Goal: Task Accomplishment & Management: Manage account settings

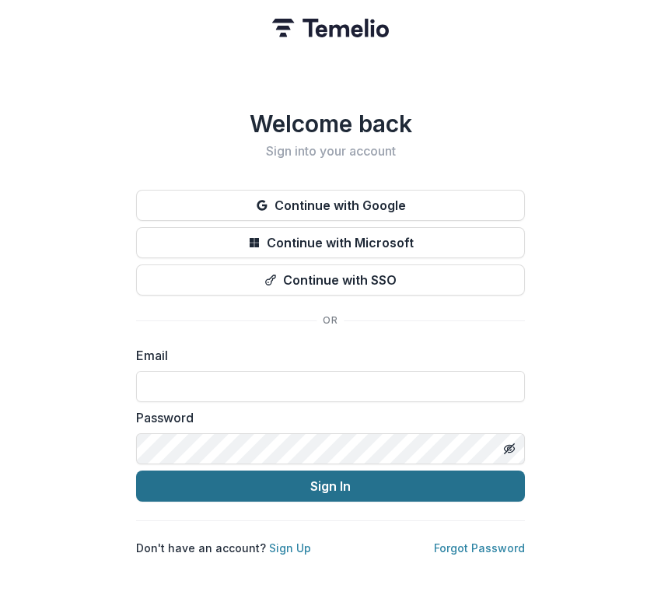
type input "**********"
click at [254, 479] on button "Sign In" at bounding box center [330, 486] width 389 height 31
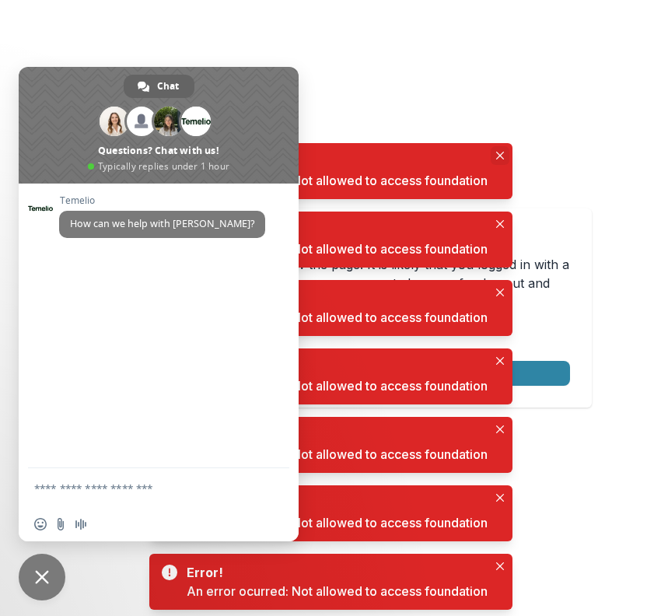
click at [502, 153] on icon "Close" at bounding box center [500, 156] width 8 height 8
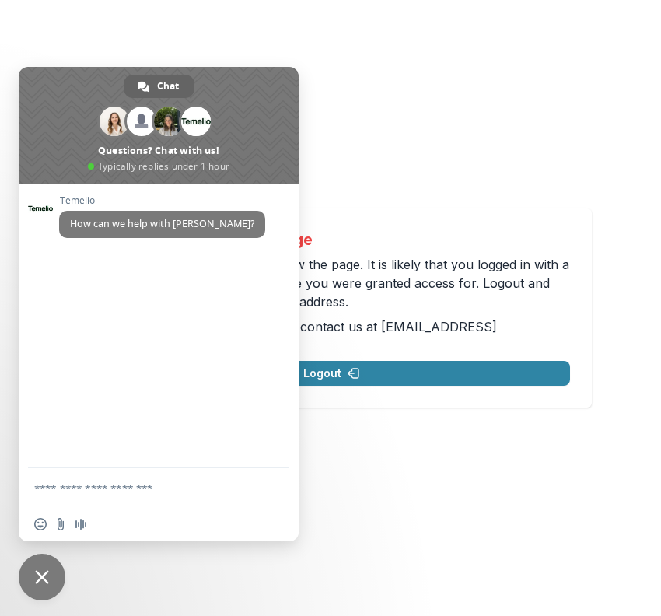
click at [41, 576] on span "Close chat" at bounding box center [42, 577] width 14 height 14
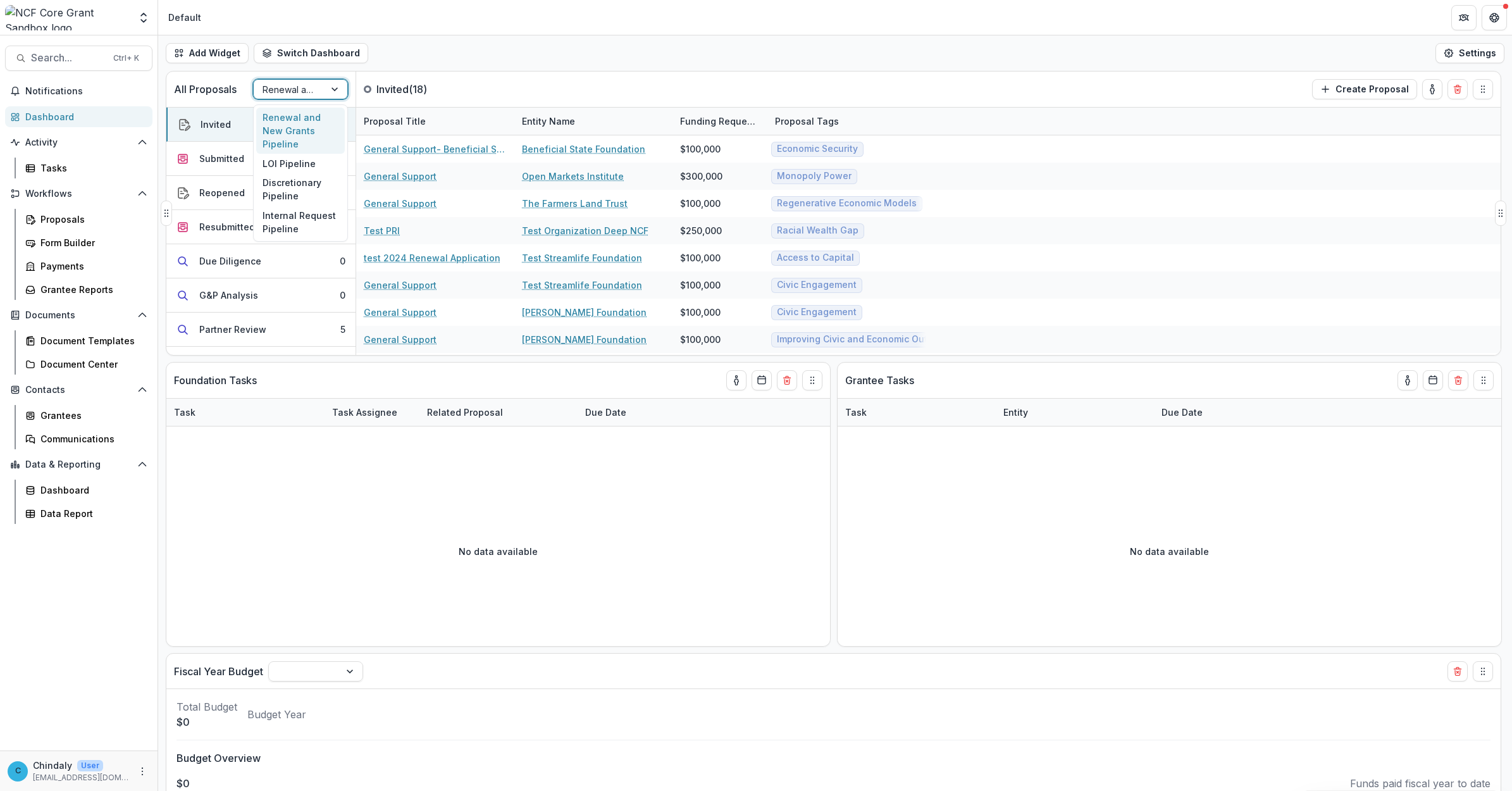
click at [272, 81] on div at bounding box center [289, 89] width 53 height 15
click at [52, 217] on div "Proposals" at bounding box center [91, 219] width 102 height 13
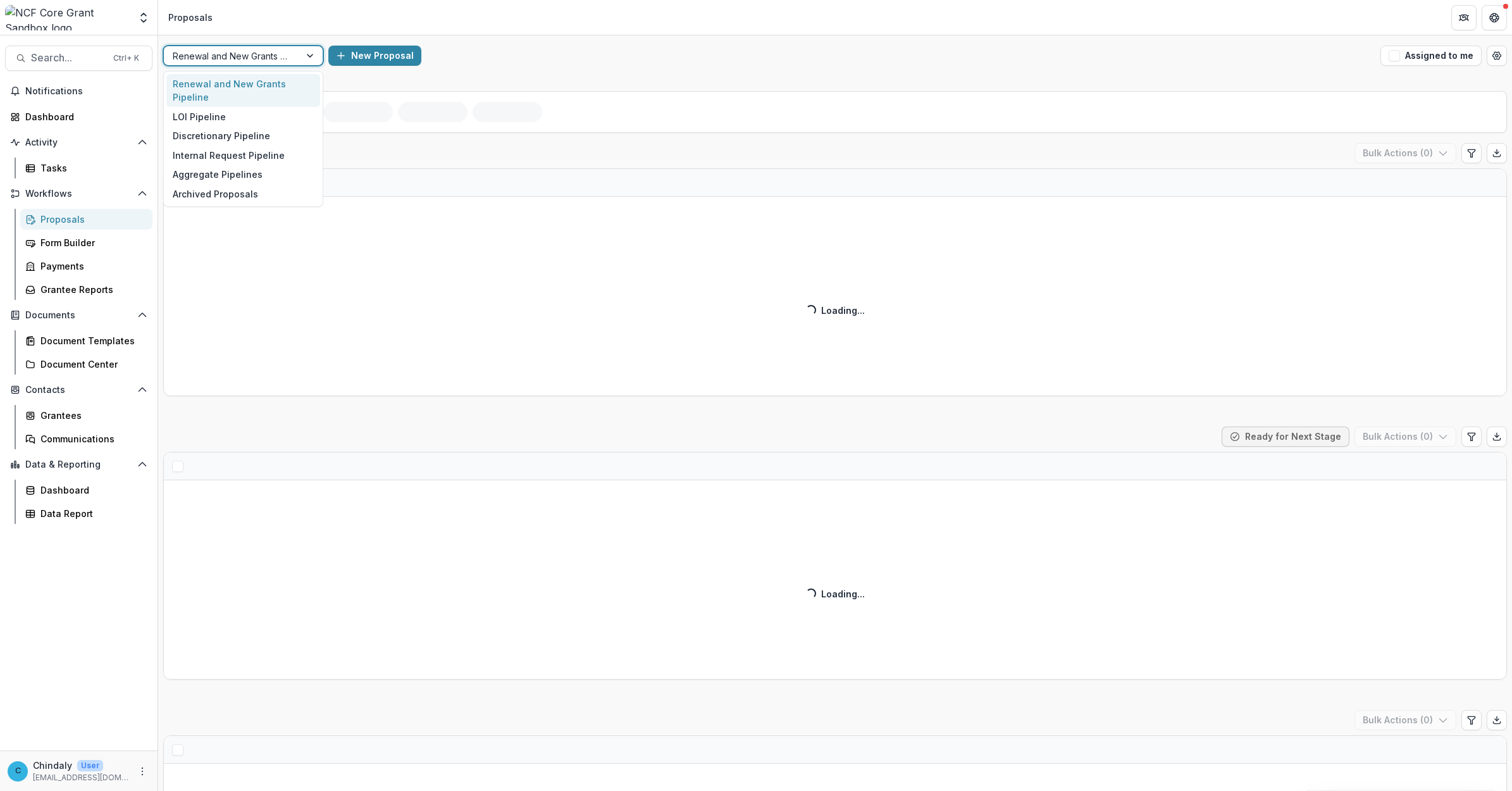
click at [238, 55] on div at bounding box center [231, 55] width 118 height 15
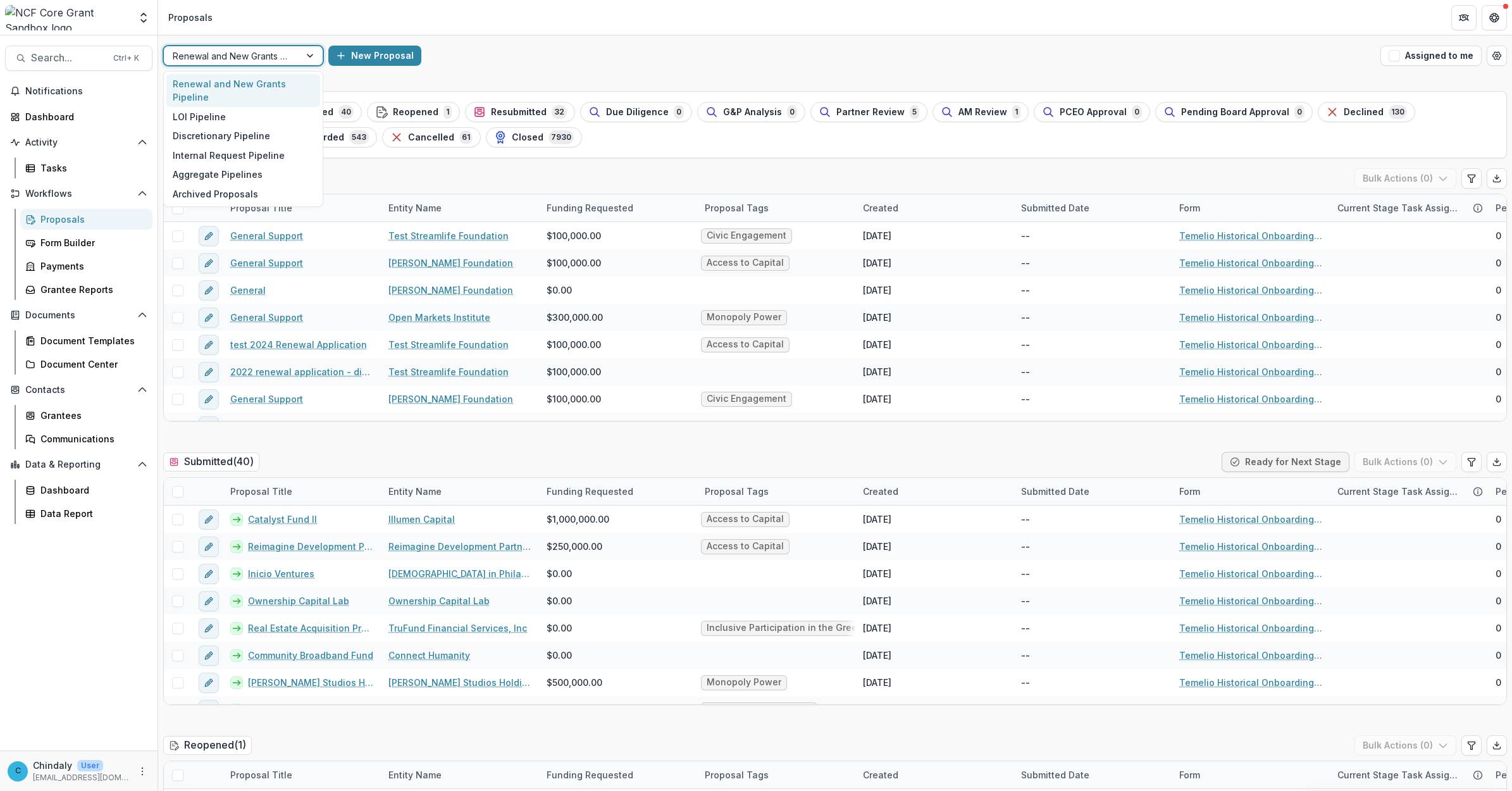
click at [520, 59] on div "New Proposal" at bounding box center [852, 55] width 1048 height 20
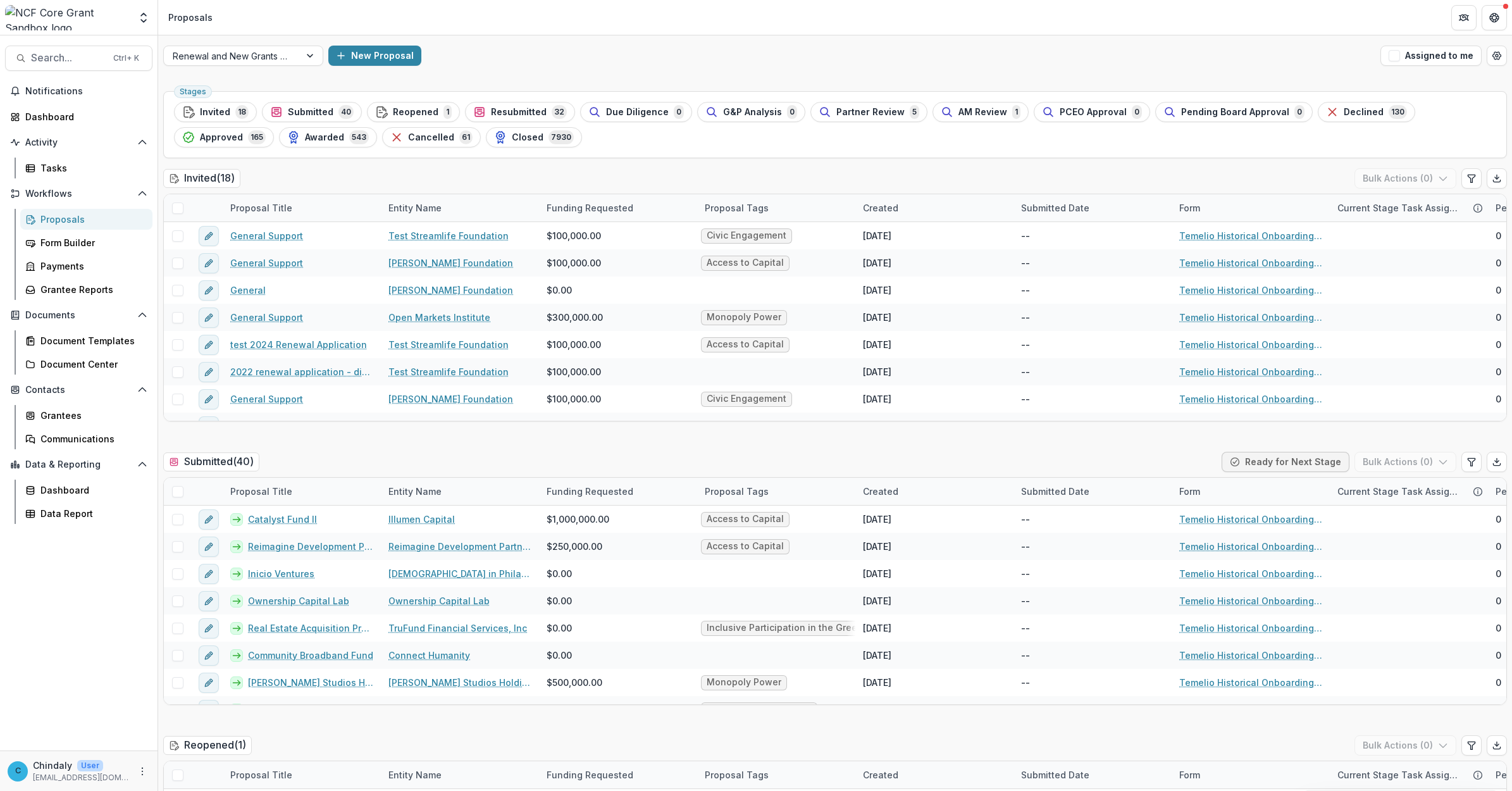
click at [87, 23] on img at bounding box center [67, 17] width 124 height 25
click at [124, 15] on div at bounding box center [67, 17] width 124 height 25
click at [146, 19] on icon "Open entity switcher" at bounding box center [144, 18] width 13 height 13
click at [105, 94] on div "Nathan Cummings Foundation Workflow Sandbox" at bounding box center [94, 95] width 127 height 13
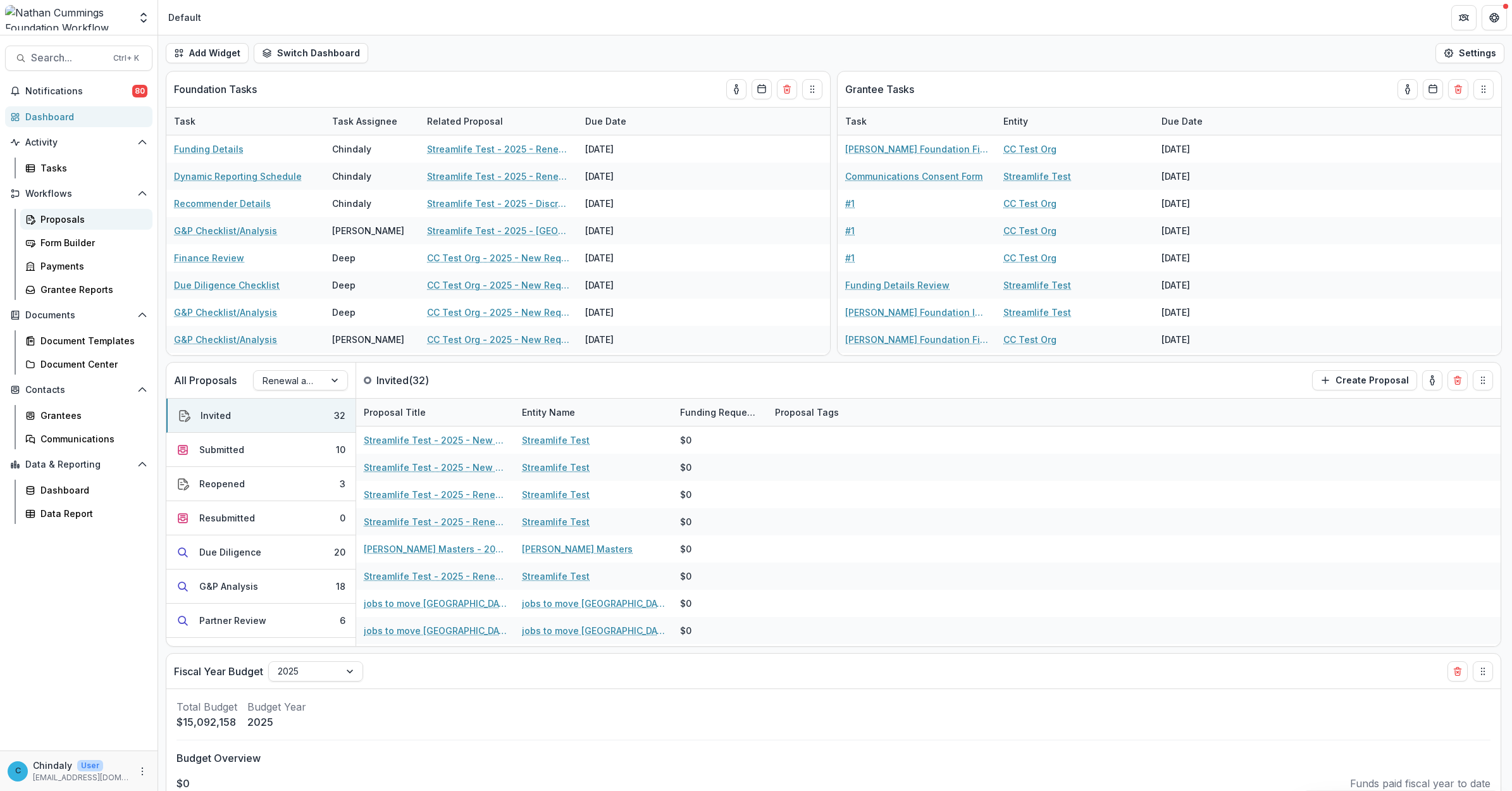
click at [44, 224] on div "Proposals" at bounding box center [91, 219] width 102 height 13
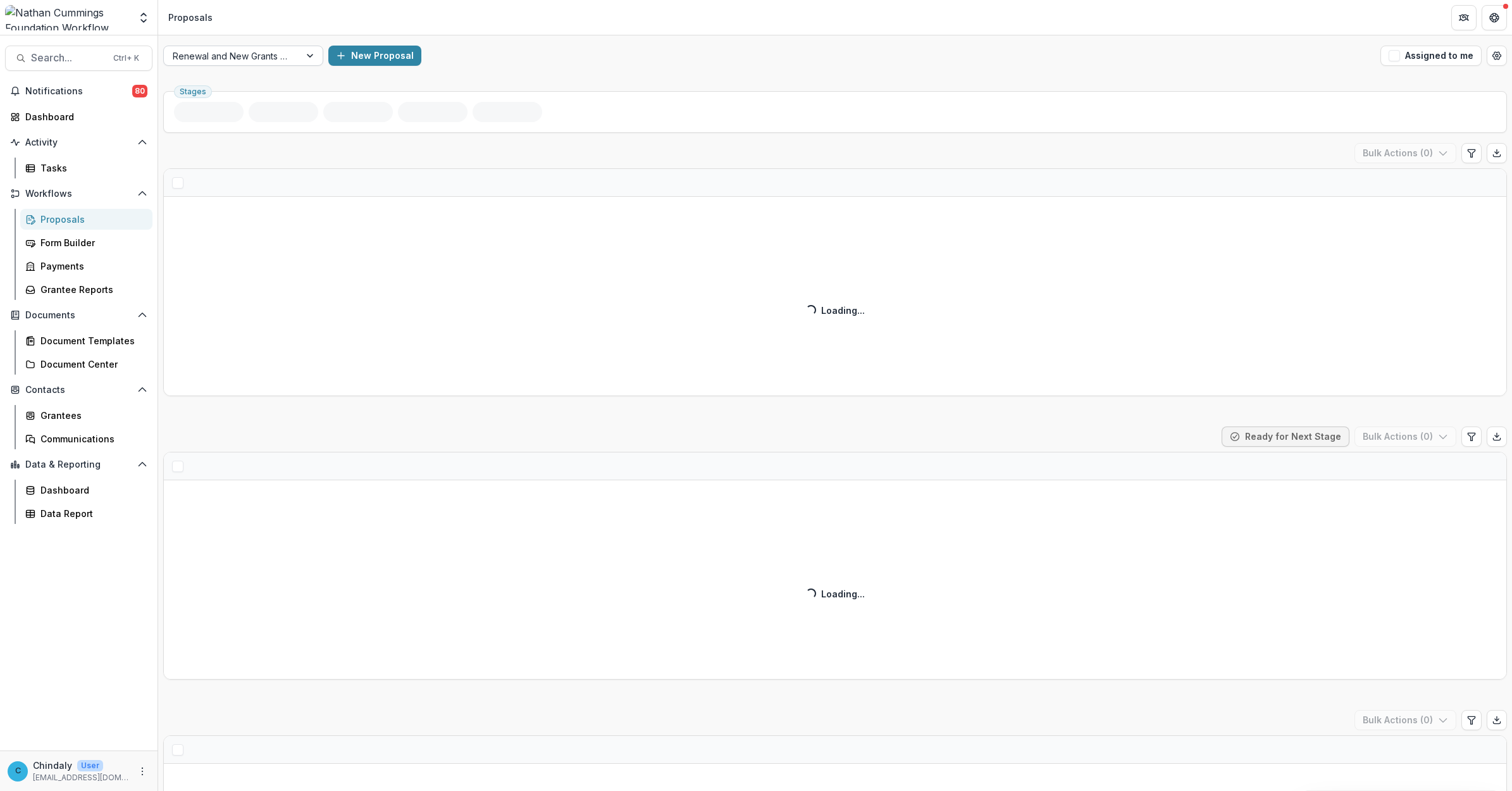
click at [291, 55] on div "Renewal and New Grants Pipeline" at bounding box center [231, 56] width 136 height 19
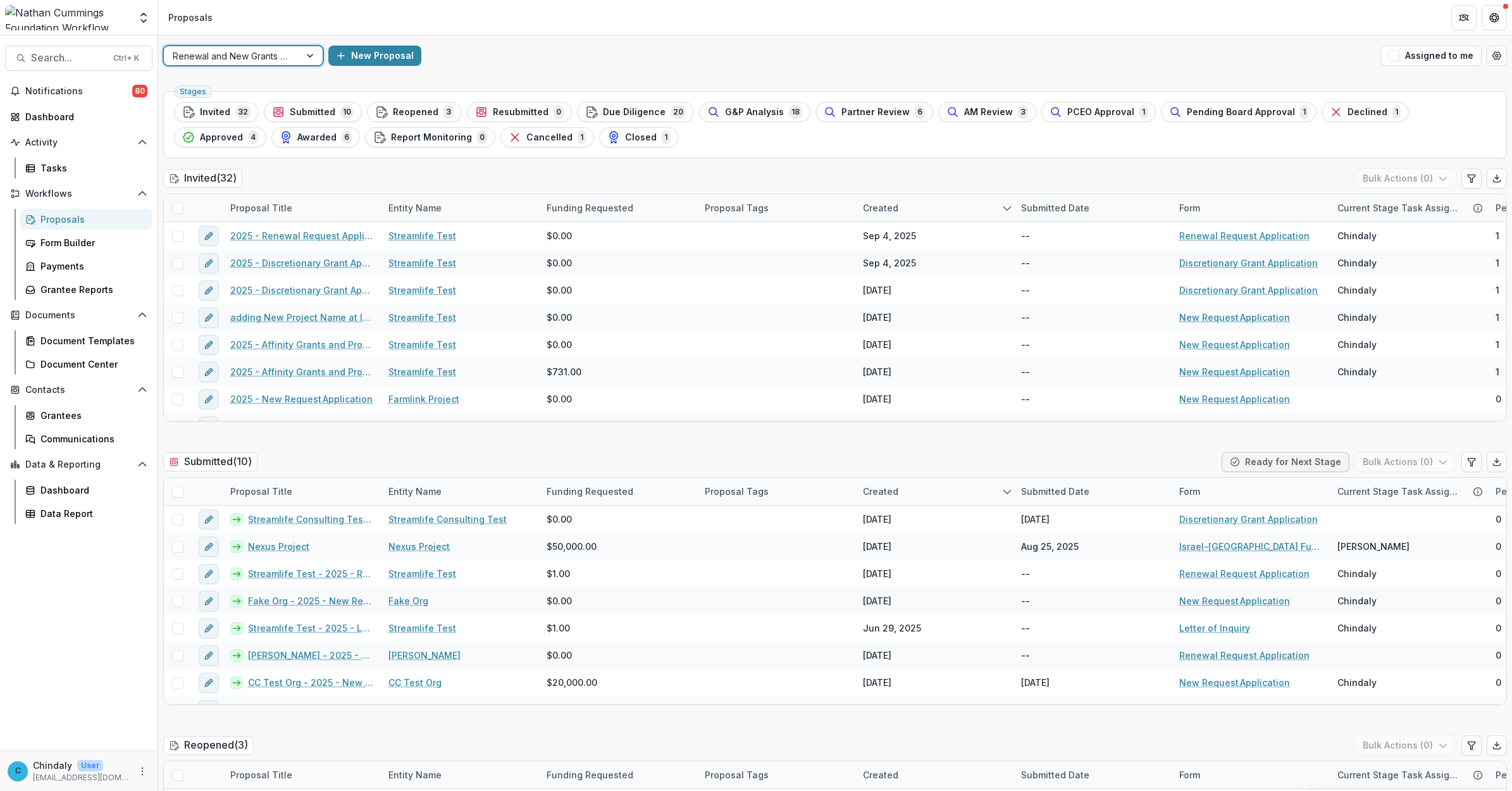
click at [315, 55] on div at bounding box center [312, 55] width 23 height 19
click at [235, 115] on div "LOI Pipeline" at bounding box center [243, 116] width 154 height 20
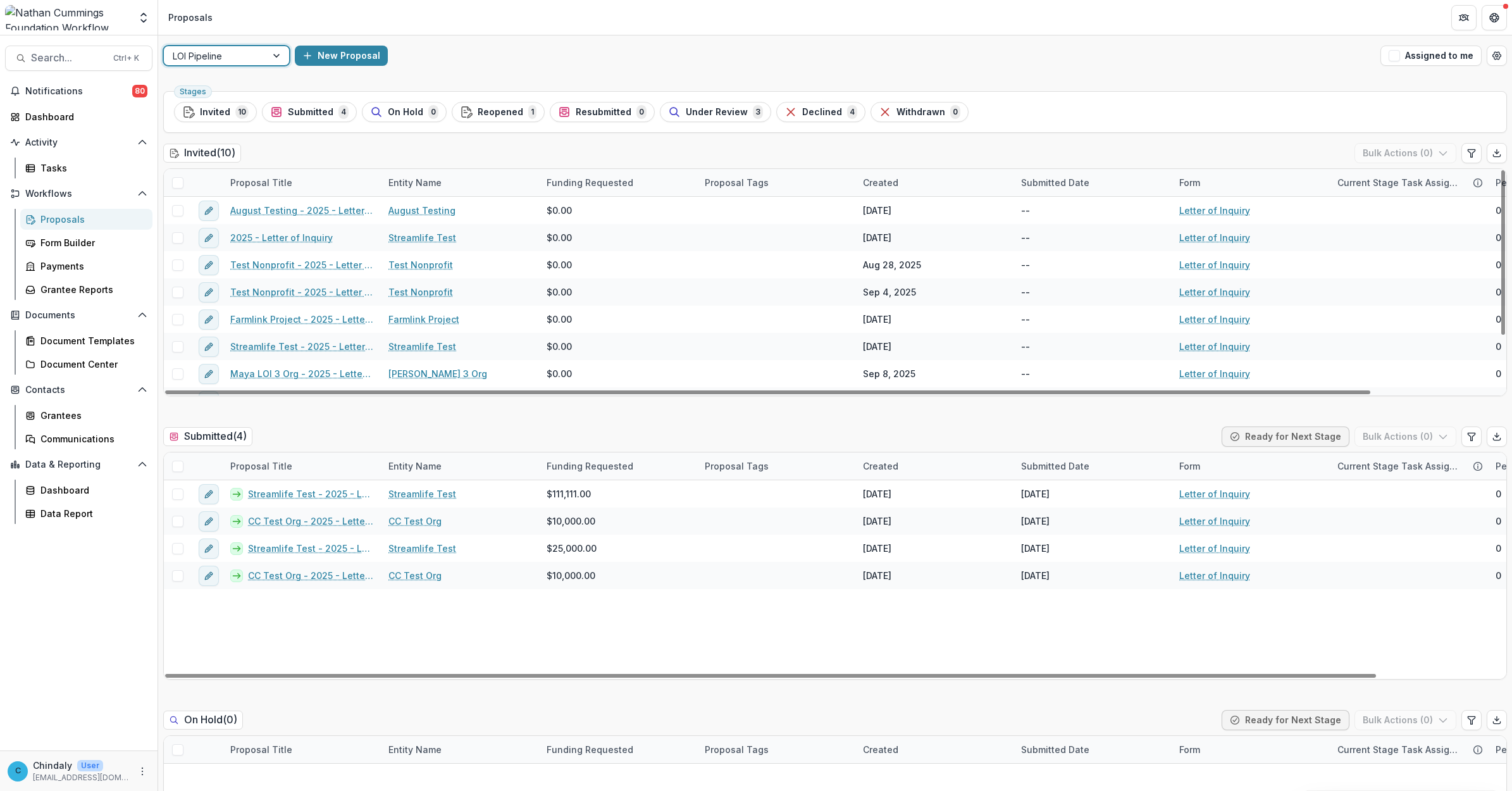
click at [273, 55] on div at bounding box center [278, 55] width 23 height 19
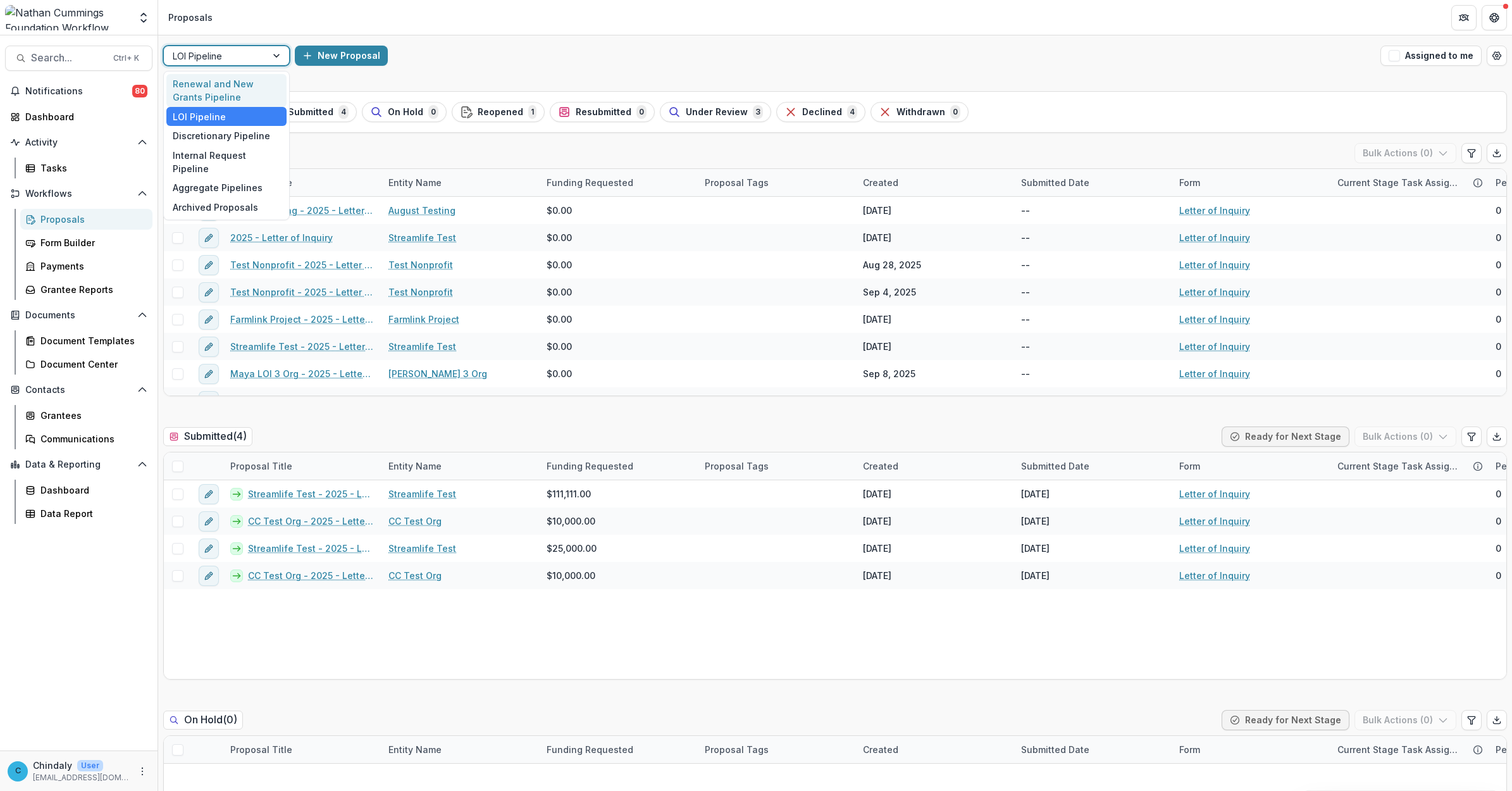
click at [261, 92] on div "Renewal and New Grants Pipeline" at bounding box center [227, 90] width 120 height 33
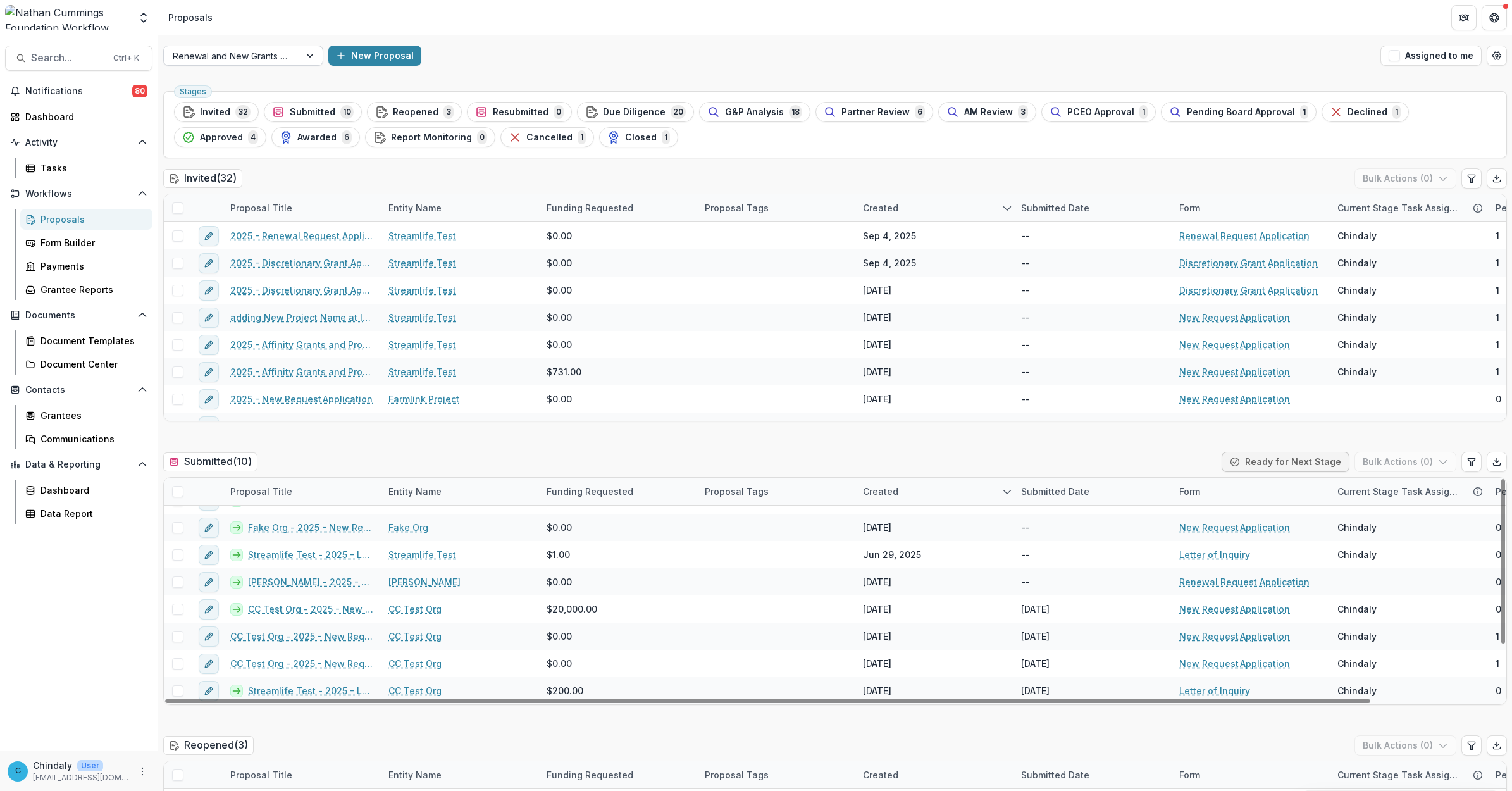
click at [301, 59] on div at bounding box center [312, 55] width 23 height 19
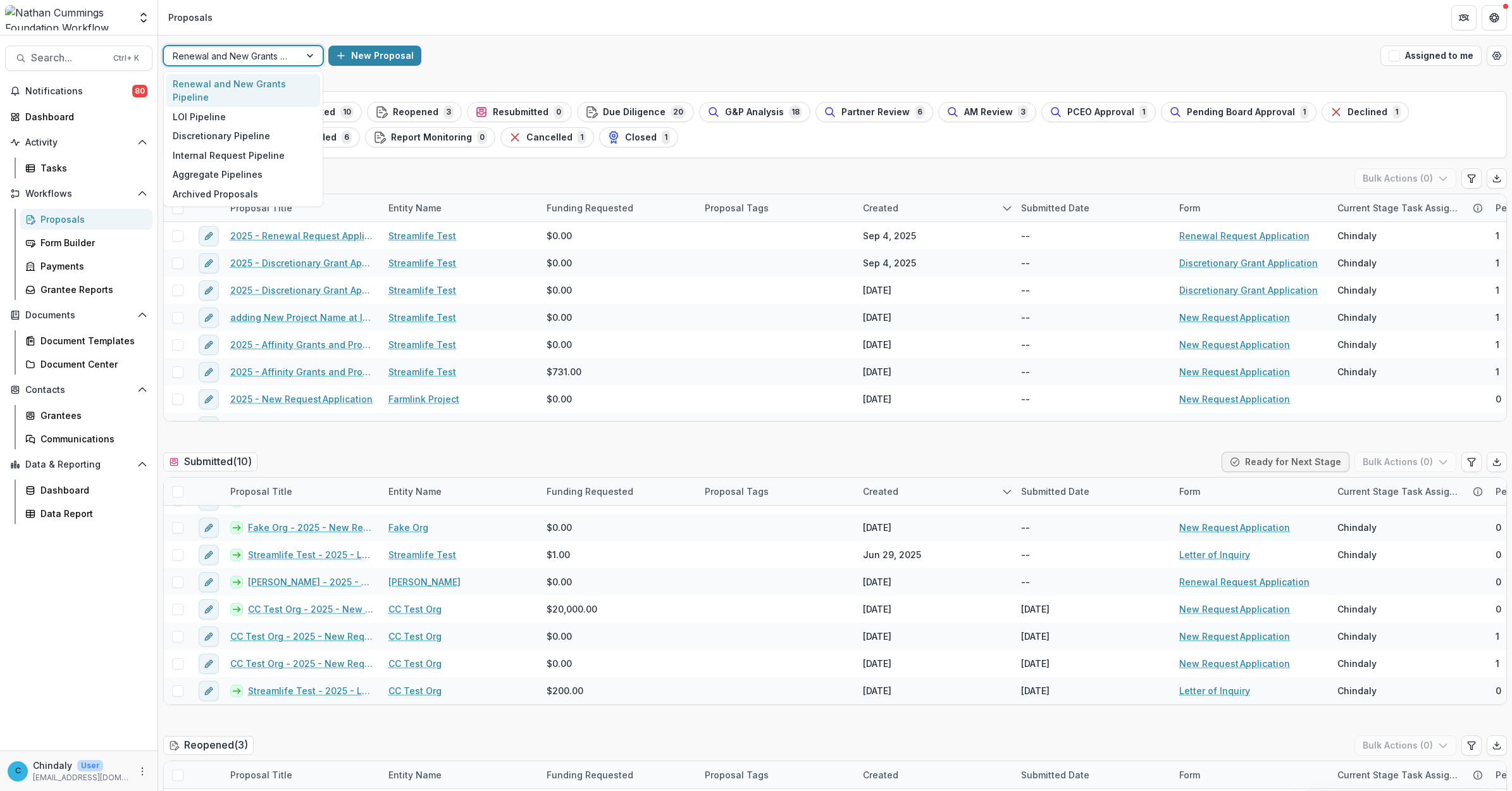
click at [248, 80] on div "Renewal and New Grants Pipeline" at bounding box center [243, 90] width 154 height 33
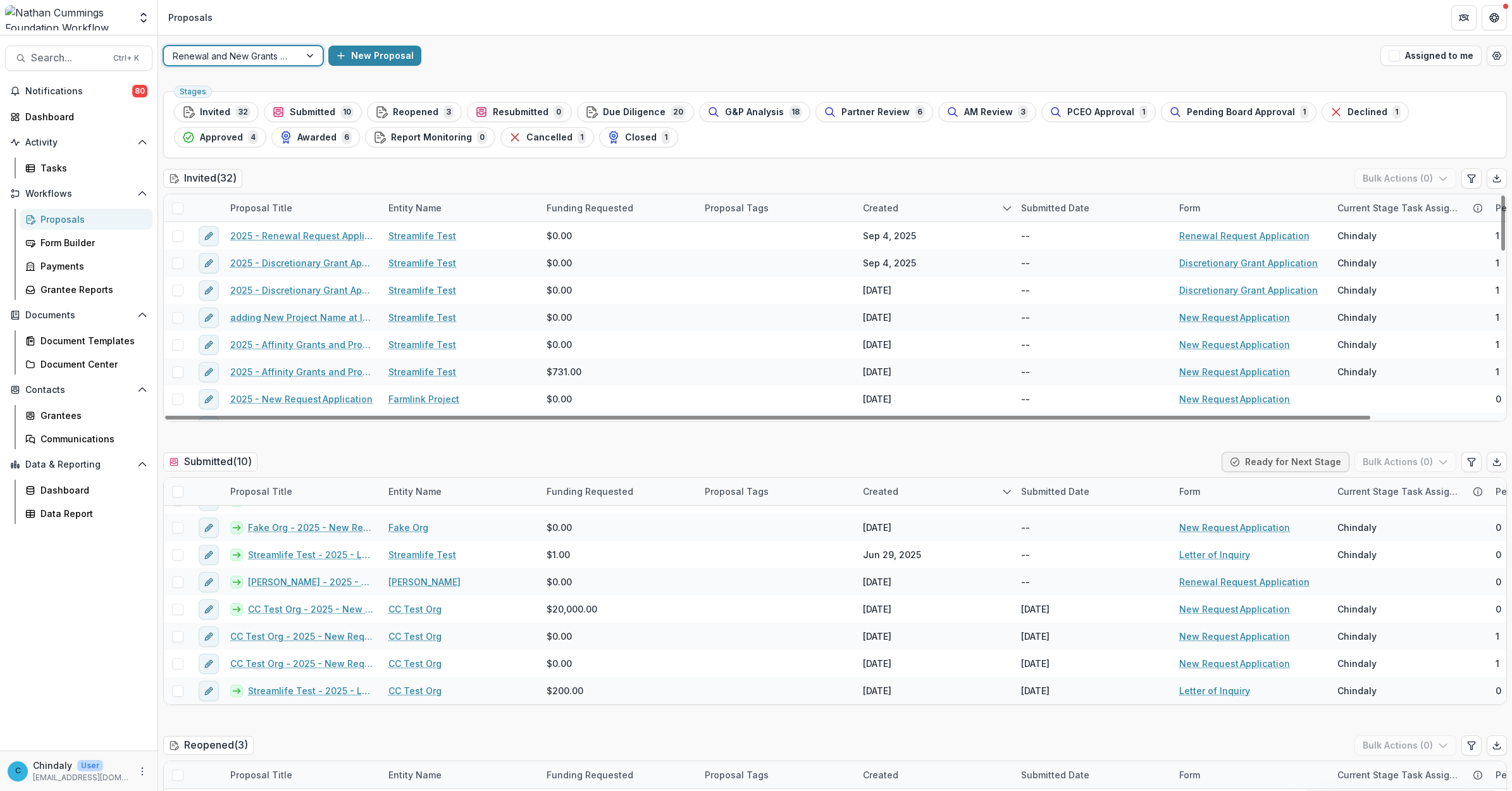
click at [281, 49] on div at bounding box center [231, 55] width 118 height 15
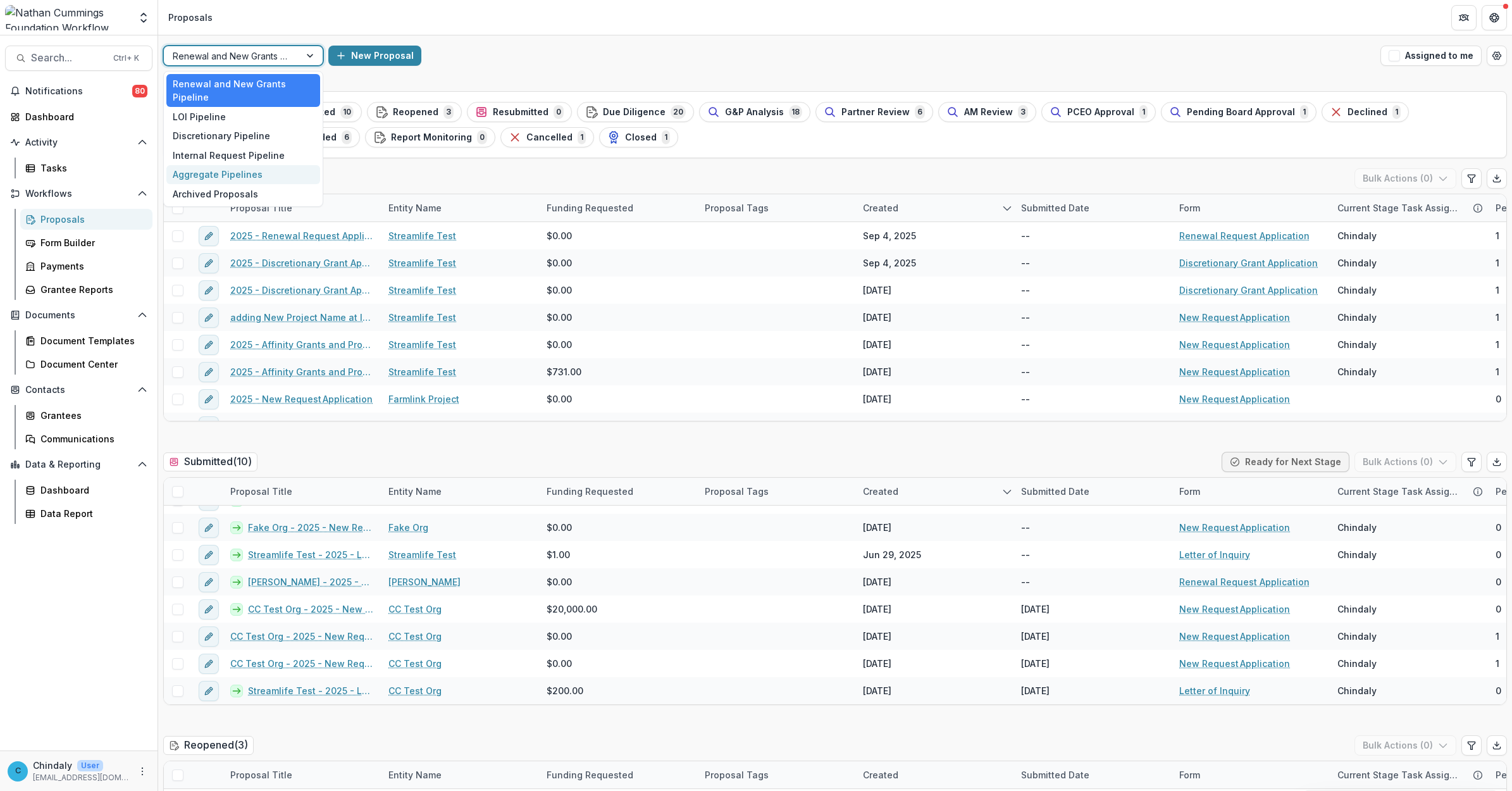
click at [190, 176] on div "Aggregate Pipelines" at bounding box center [243, 175] width 154 height 20
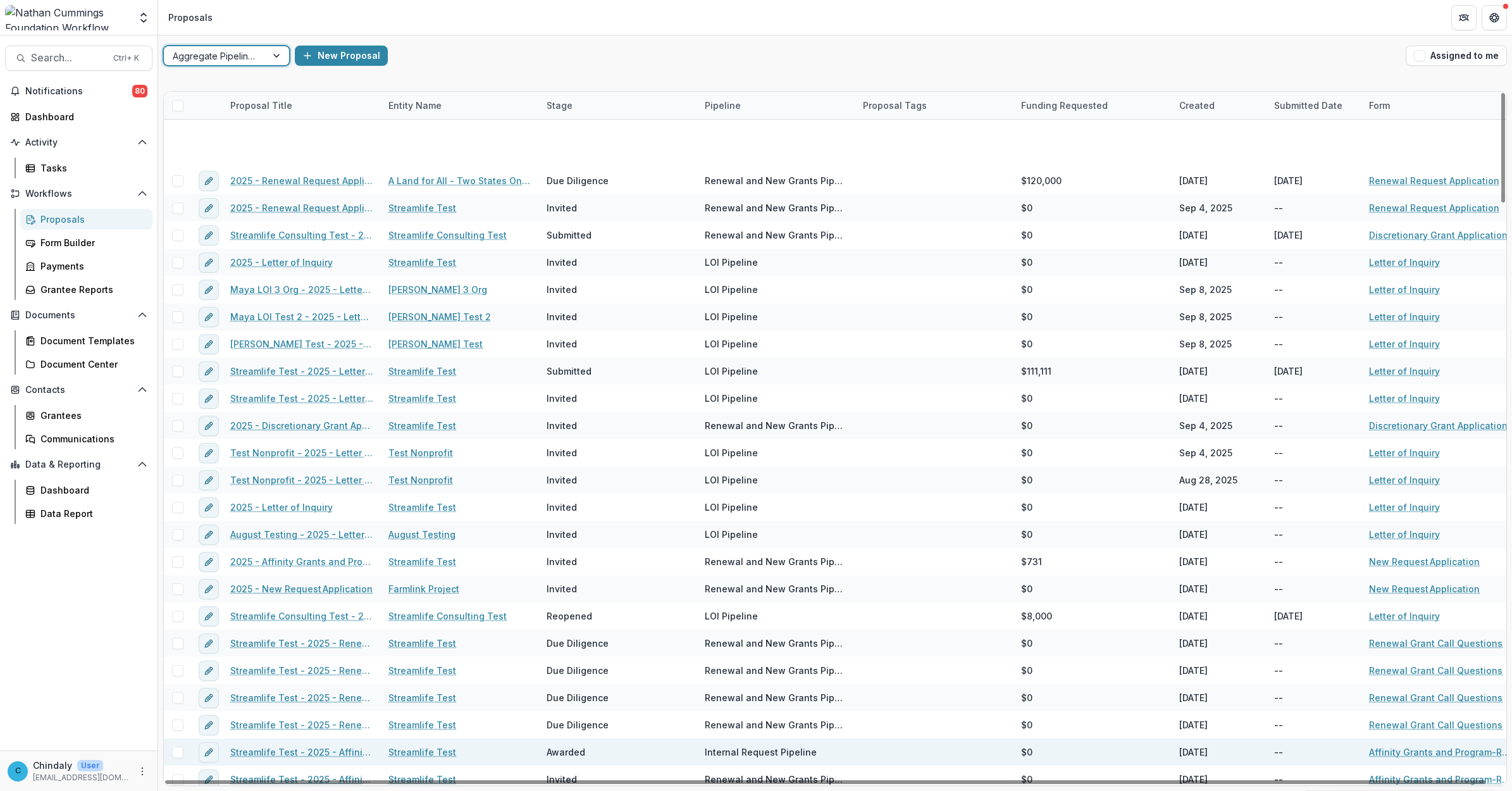
scroll to position [3400, 0]
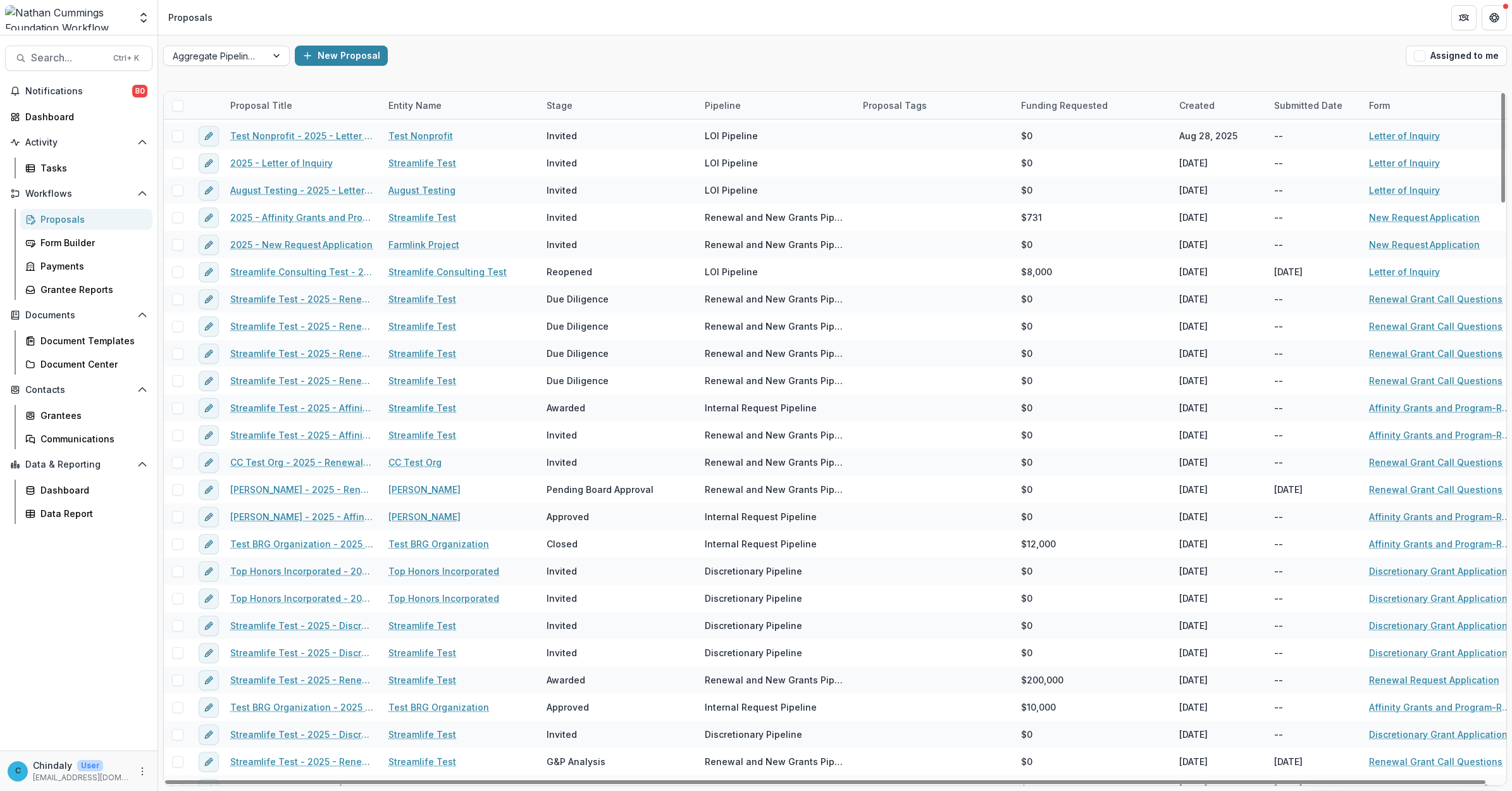
click at [118, 32] on div "Aggregate Analysis Foundations Nathan Cummings Foundation Workflow Sandbox Nath…" at bounding box center [79, 20] width 158 height 30
click at [131, 15] on div "Aggregate Analysis Foundations Nathan Cummings Foundation Workflow Sandbox Nath…" at bounding box center [78, 17] width 147 height 25
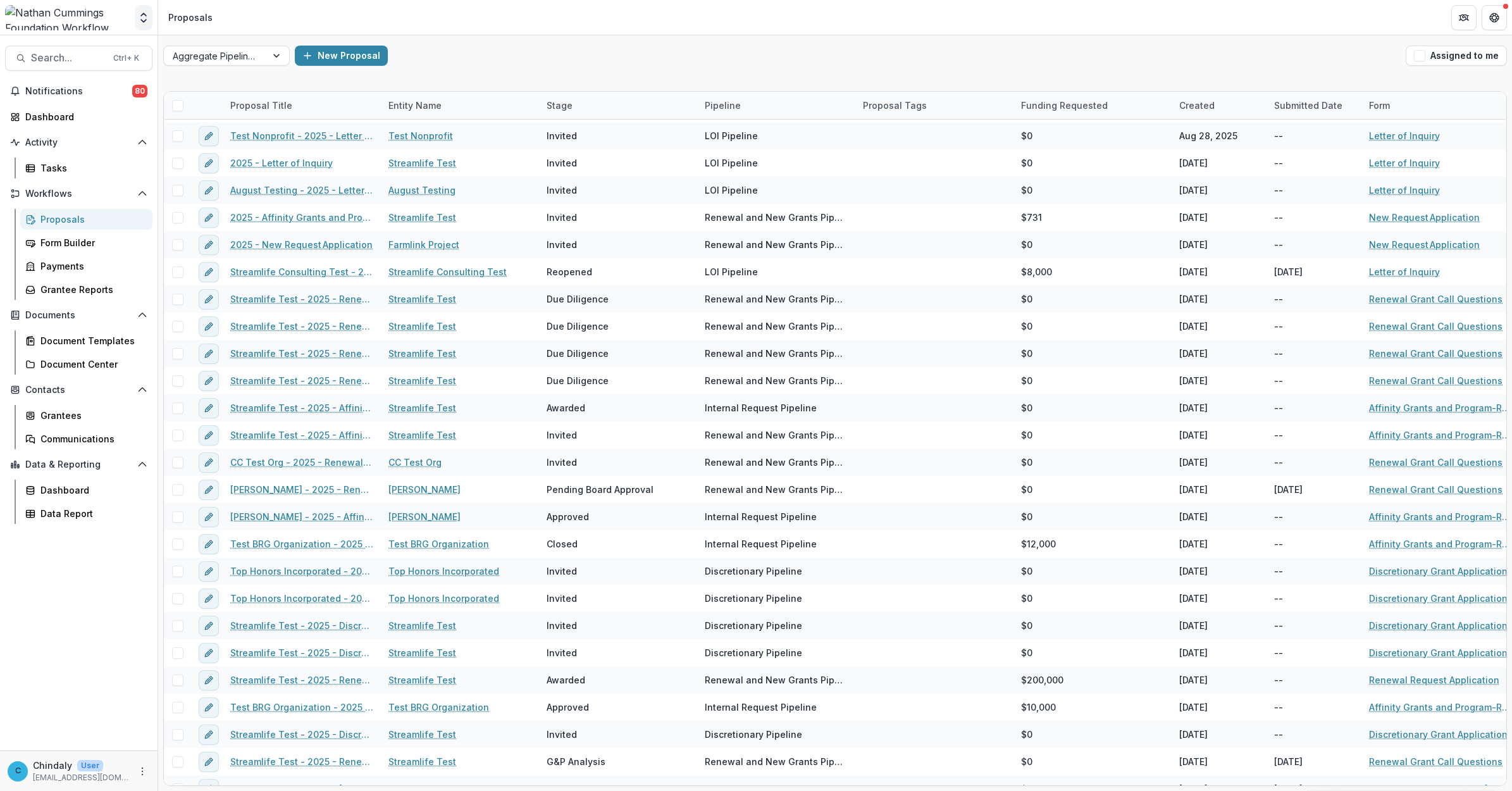
click at [150, 15] on icon "Open entity switcher" at bounding box center [144, 18] width 13 height 13
click at [106, 157] on div "NCF Core Grant Sandbox" at bounding box center [85, 164] width 110 height 13
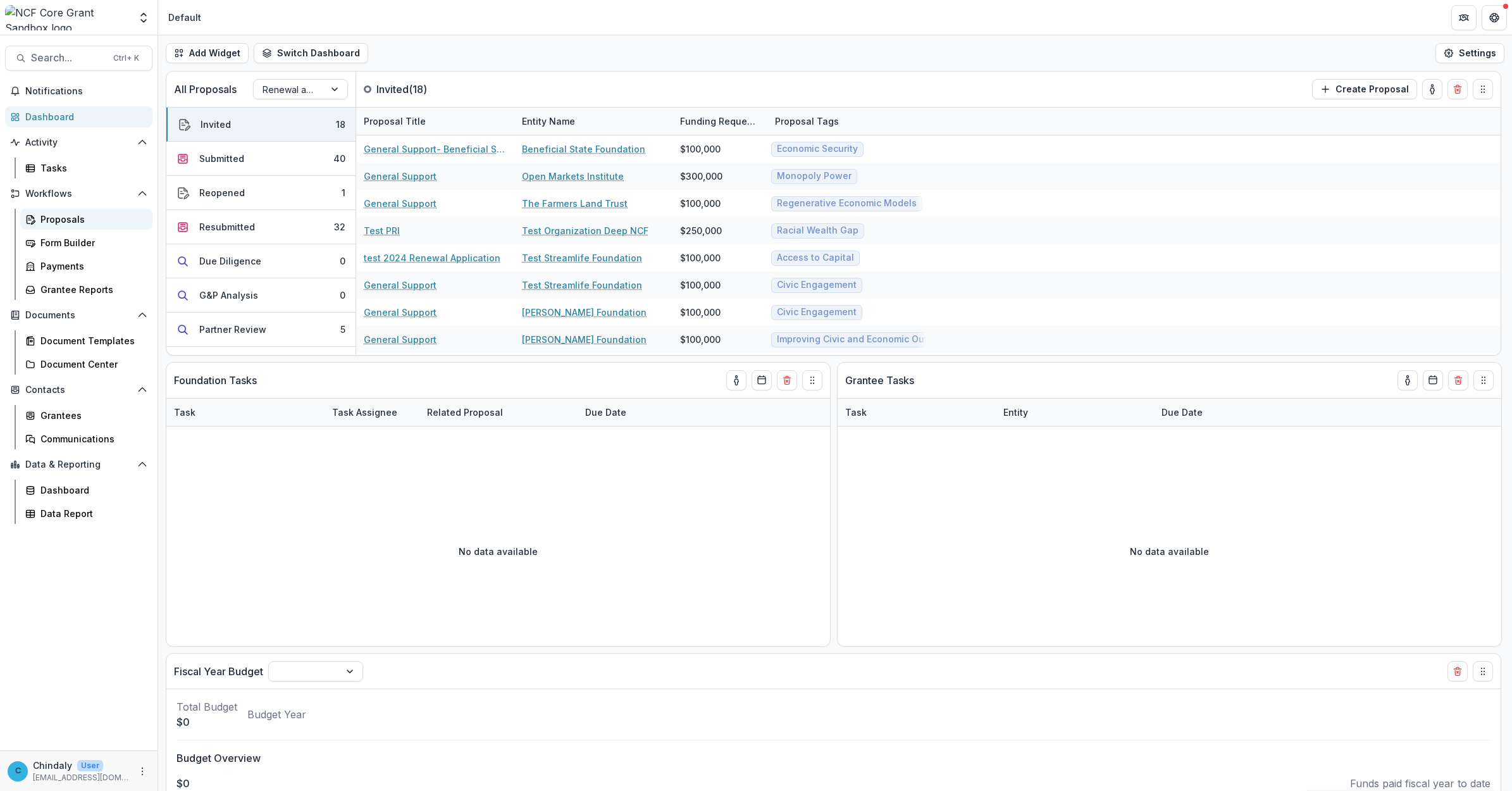
click at [76, 216] on div "Proposals" at bounding box center [91, 219] width 102 height 13
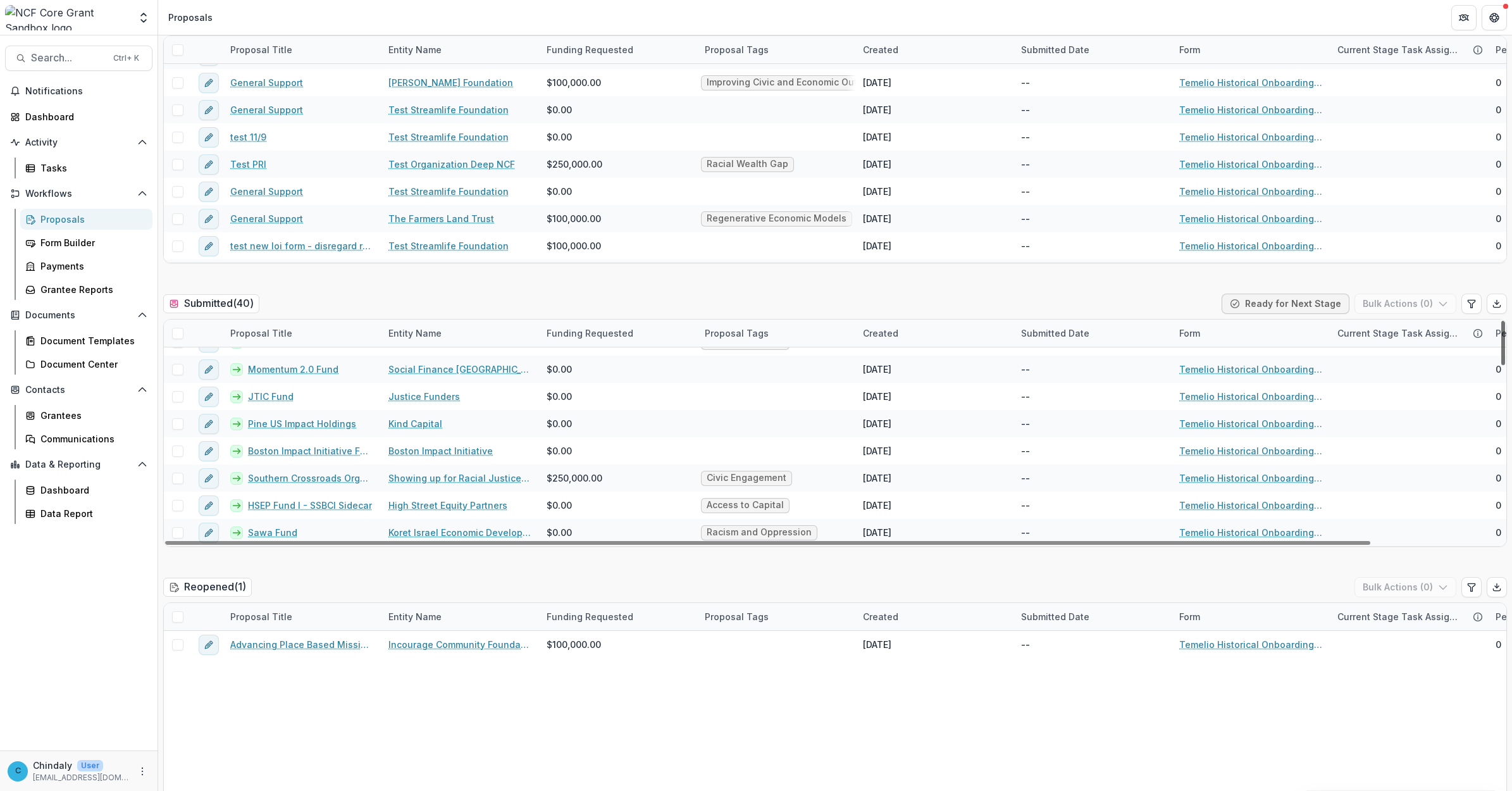
scroll to position [808, 0]
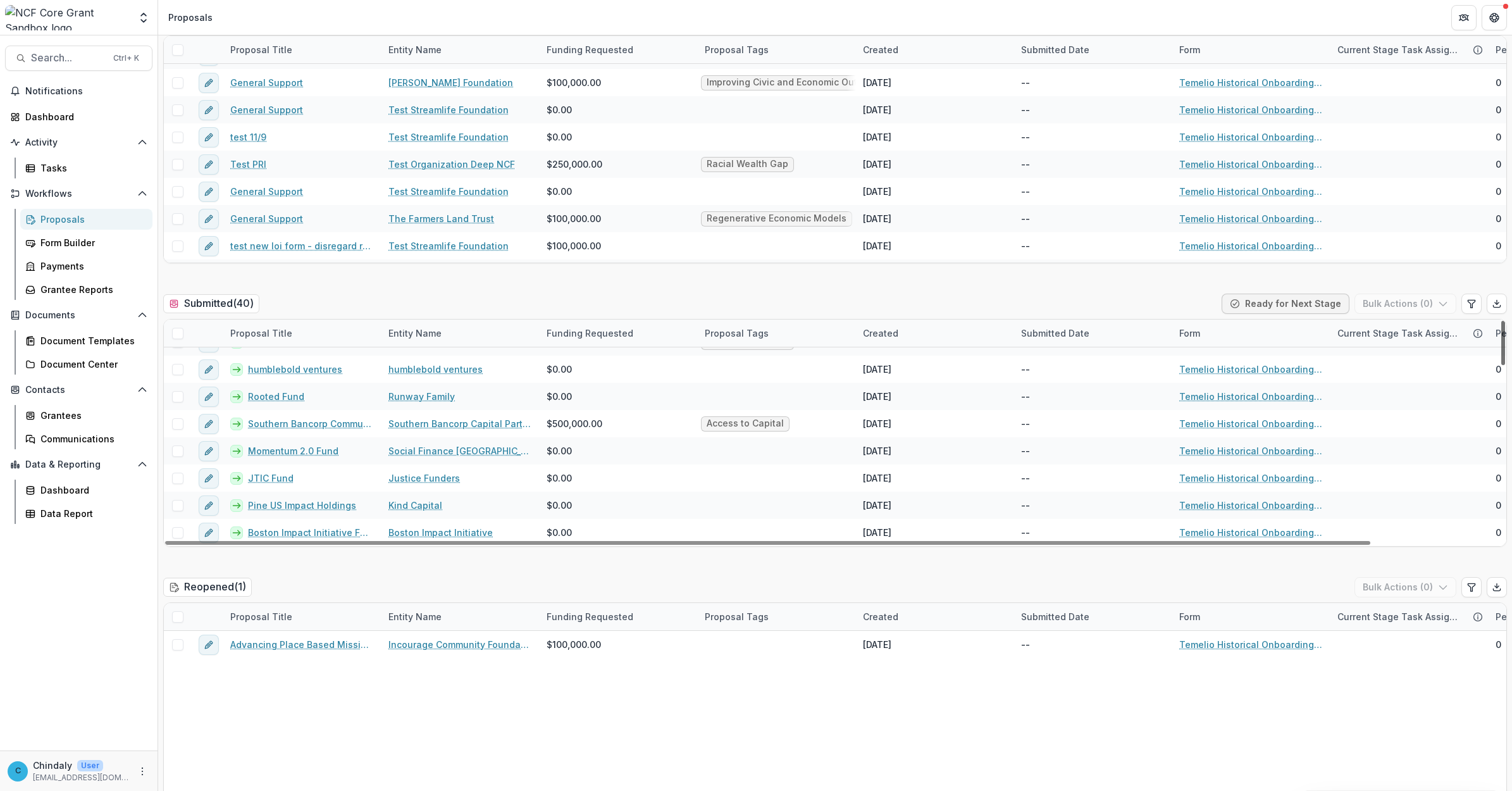
drag, startPoint x: 1500, startPoint y: 527, endPoint x: 1494, endPoint y: 462, distance: 65.3
click at [537, 365] on div at bounding box center [1503, 343] width 4 height 44
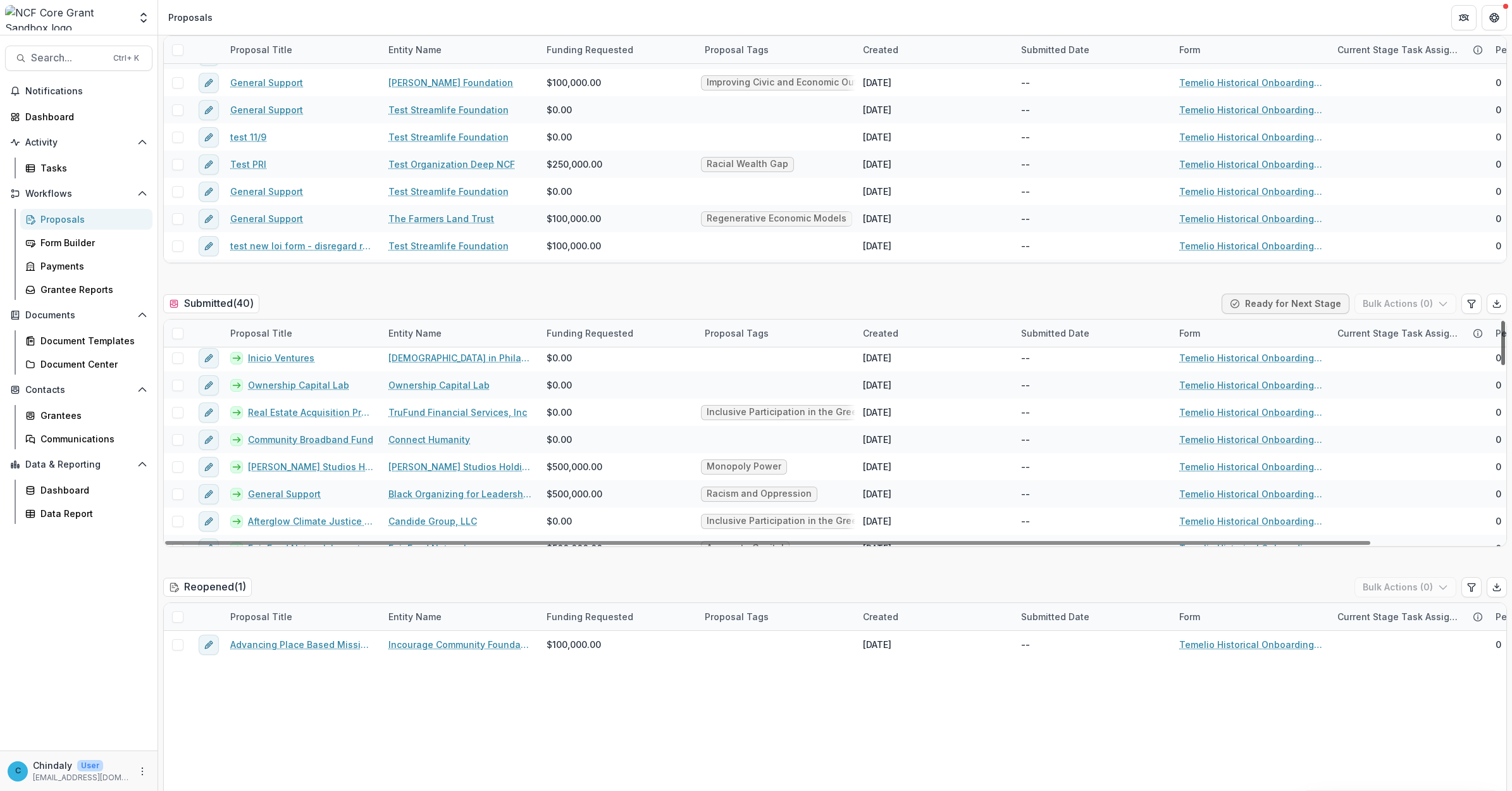
scroll to position [0, 0]
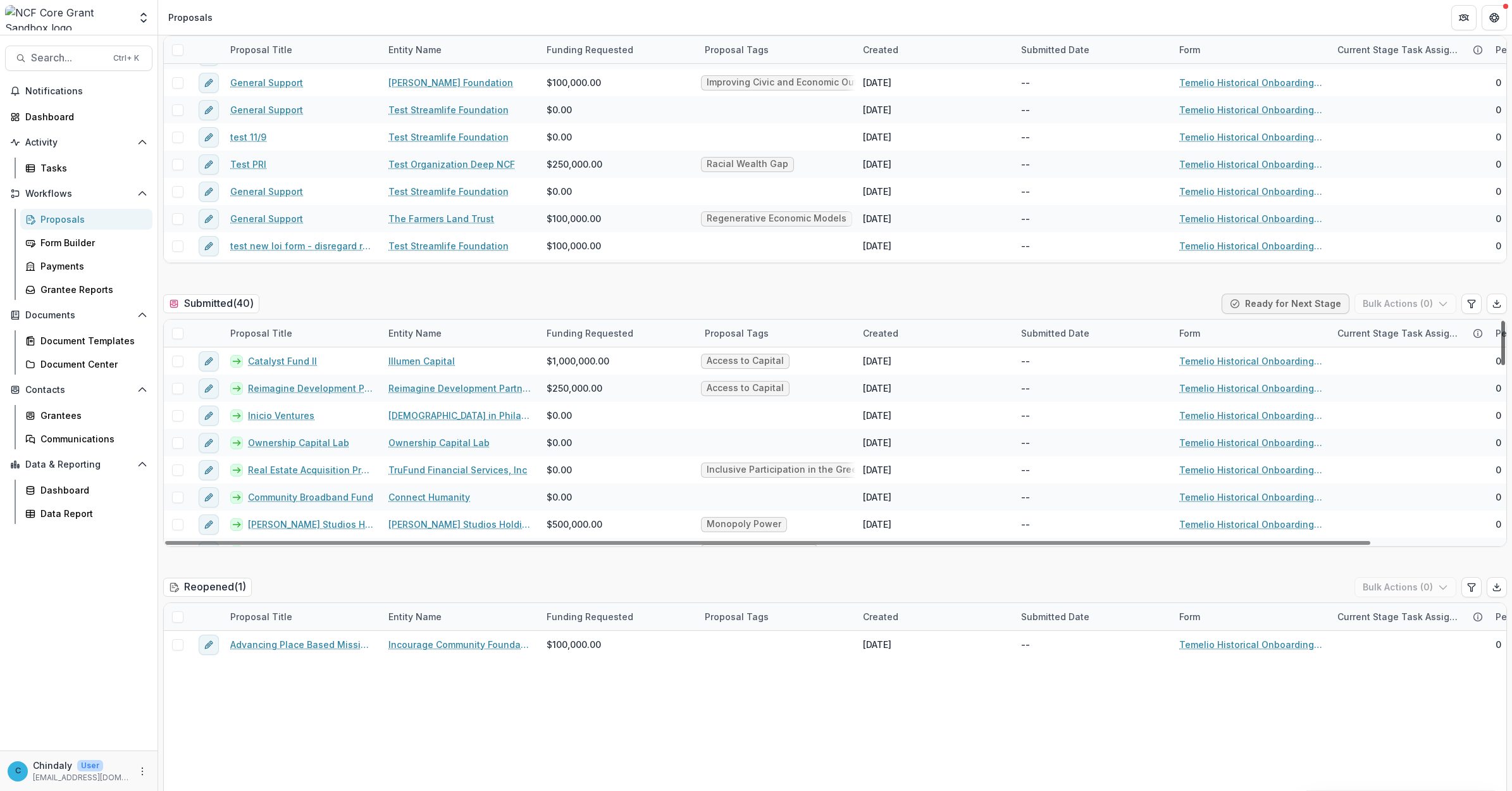
drag, startPoint x: 1498, startPoint y: 431, endPoint x: 1497, endPoint y: 285, distance: 146.0
click at [537, 321] on div at bounding box center [1503, 343] width 4 height 44
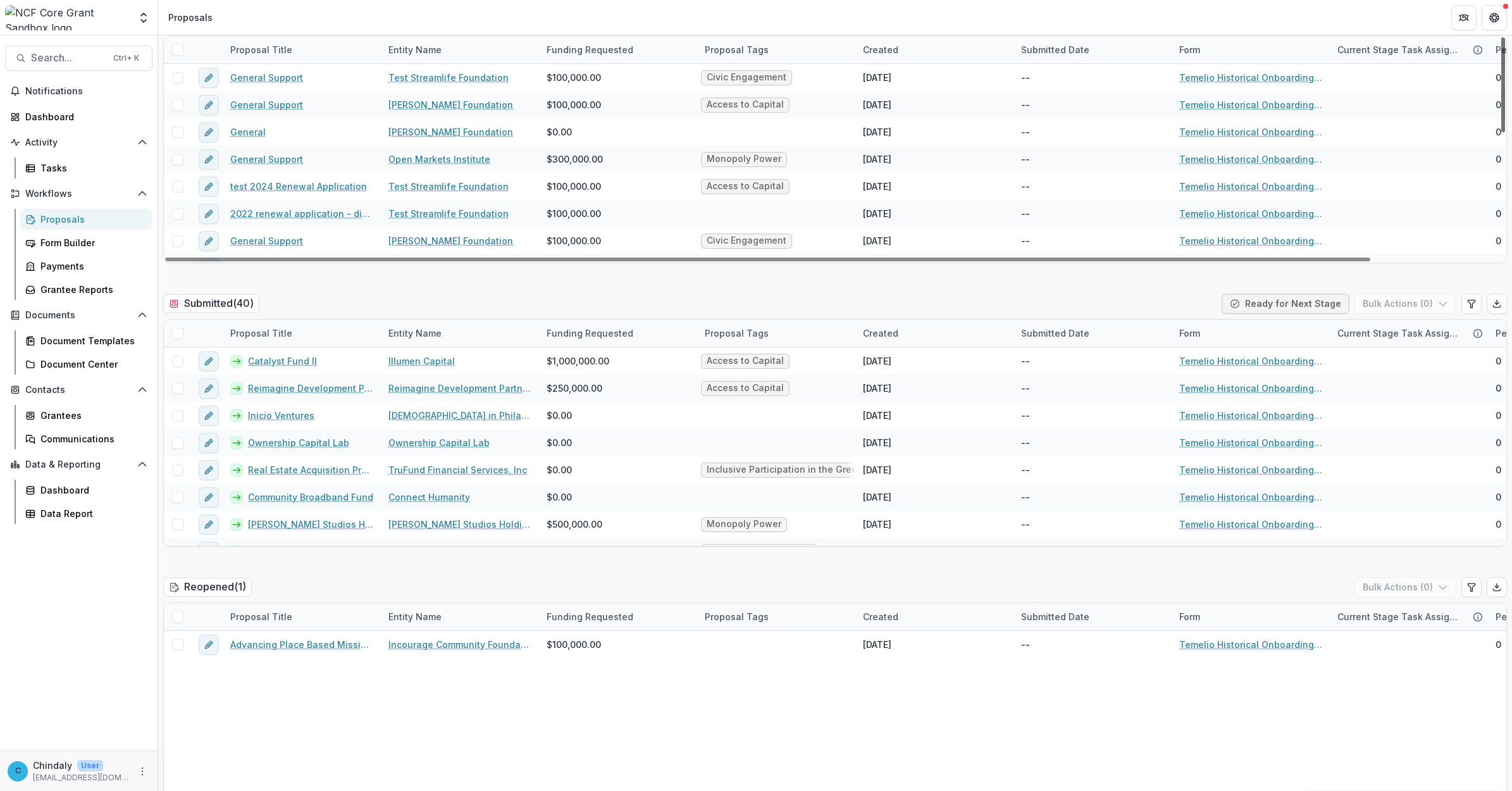
drag, startPoint x: 1501, startPoint y: 209, endPoint x: 1488, endPoint y: 72, distance: 137.6
click at [537, 72] on div at bounding box center [1503, 85] width 4 height 95
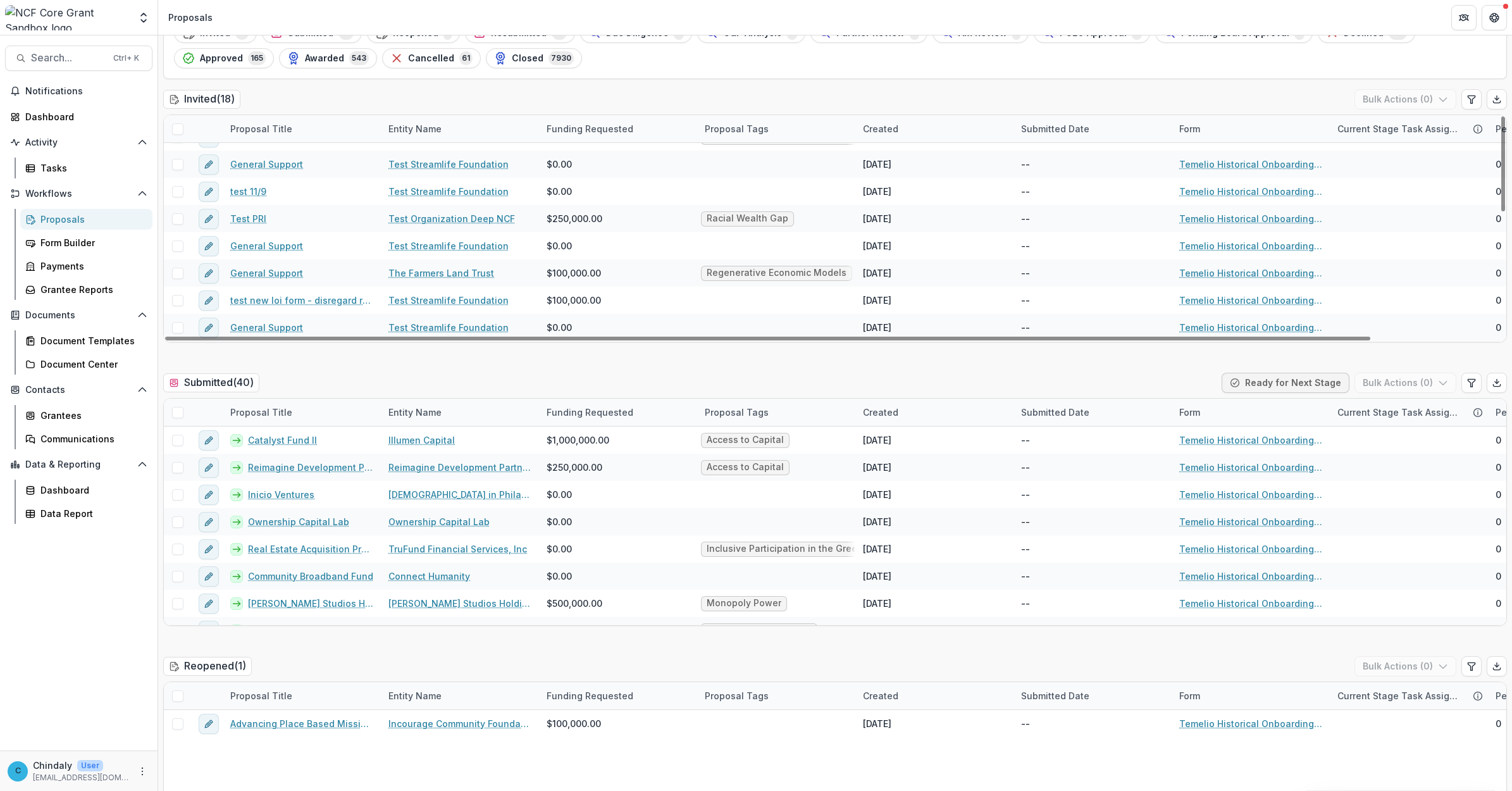
scroll to position [292, 0]
click at [409, 132] on div "Entity Name" at bounding box center [415, 129] width 68 height 13
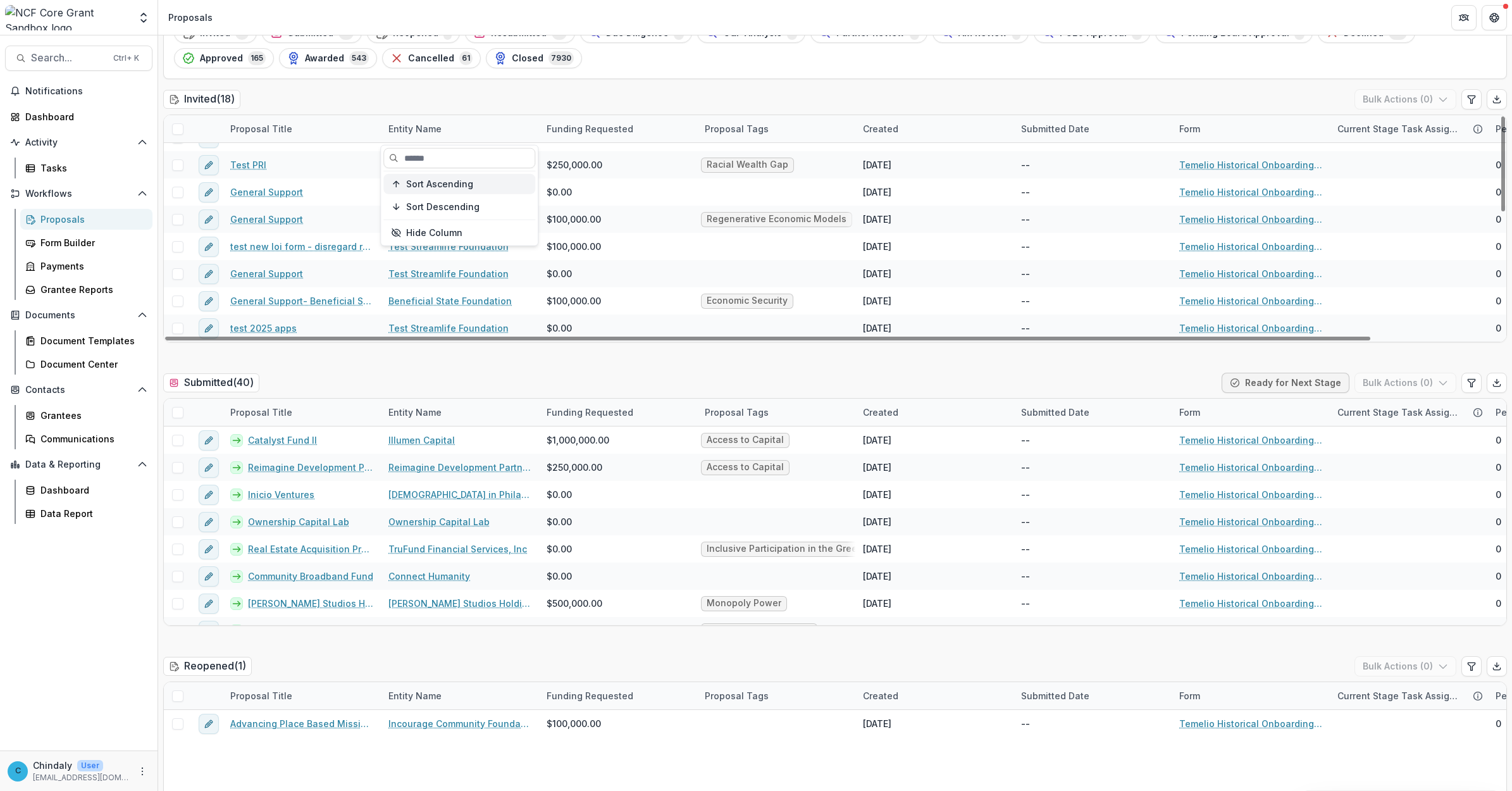
click at [417, 178] on span "Sort Ascending" at bounding box center [439, 183] width 67 height 11
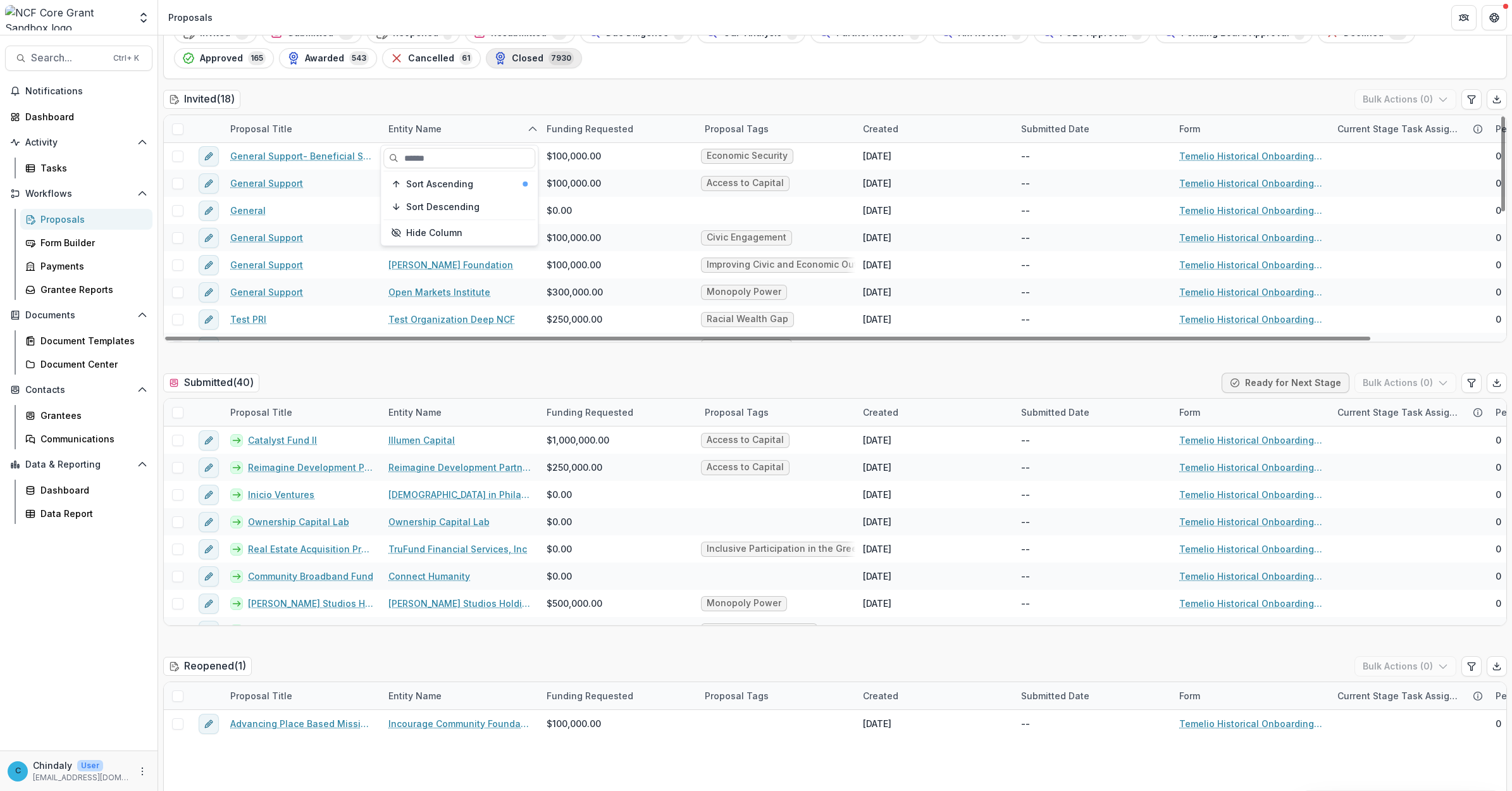
scroll to position [0, 0]
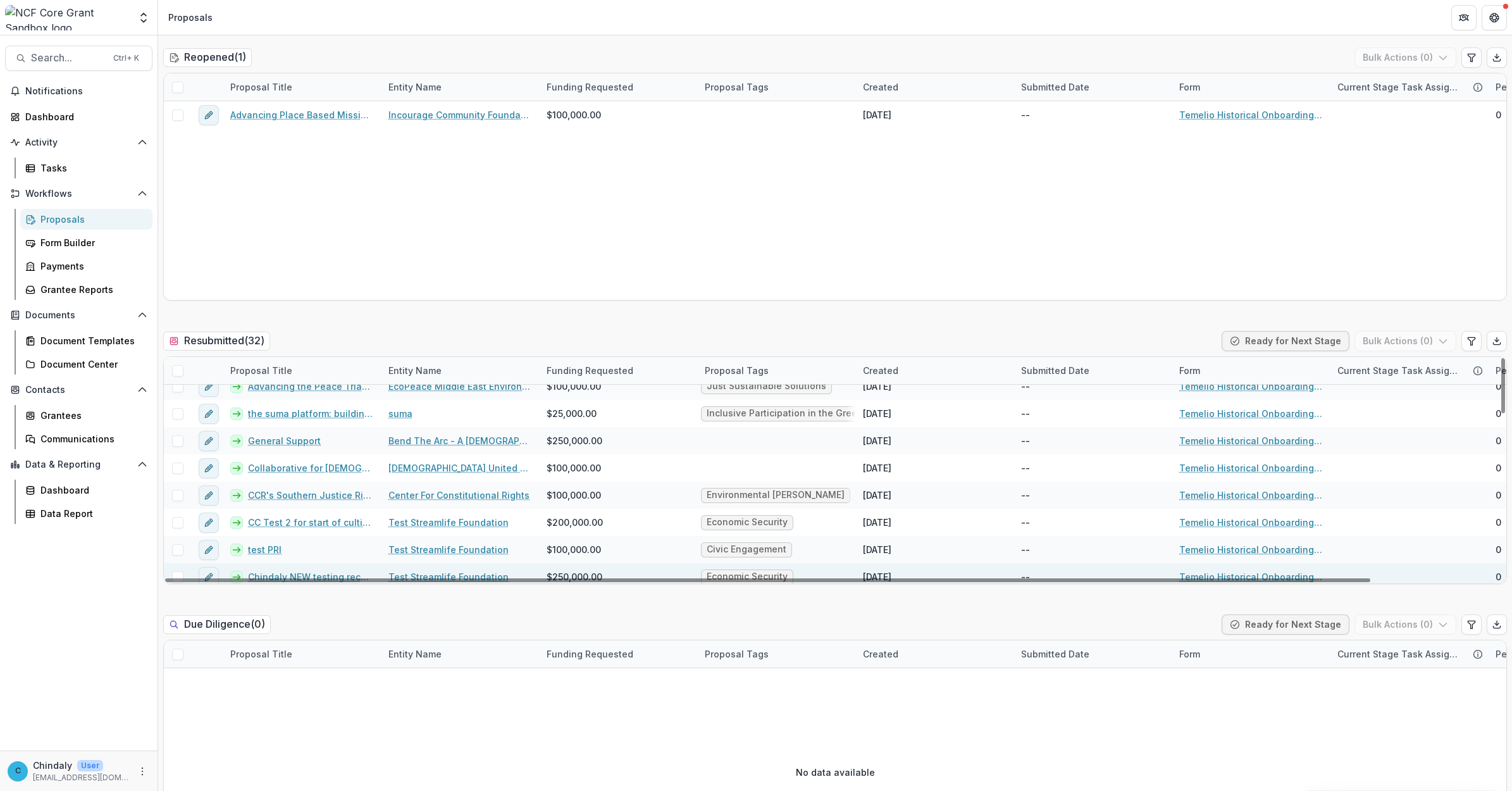
scroll to position [633, 0]
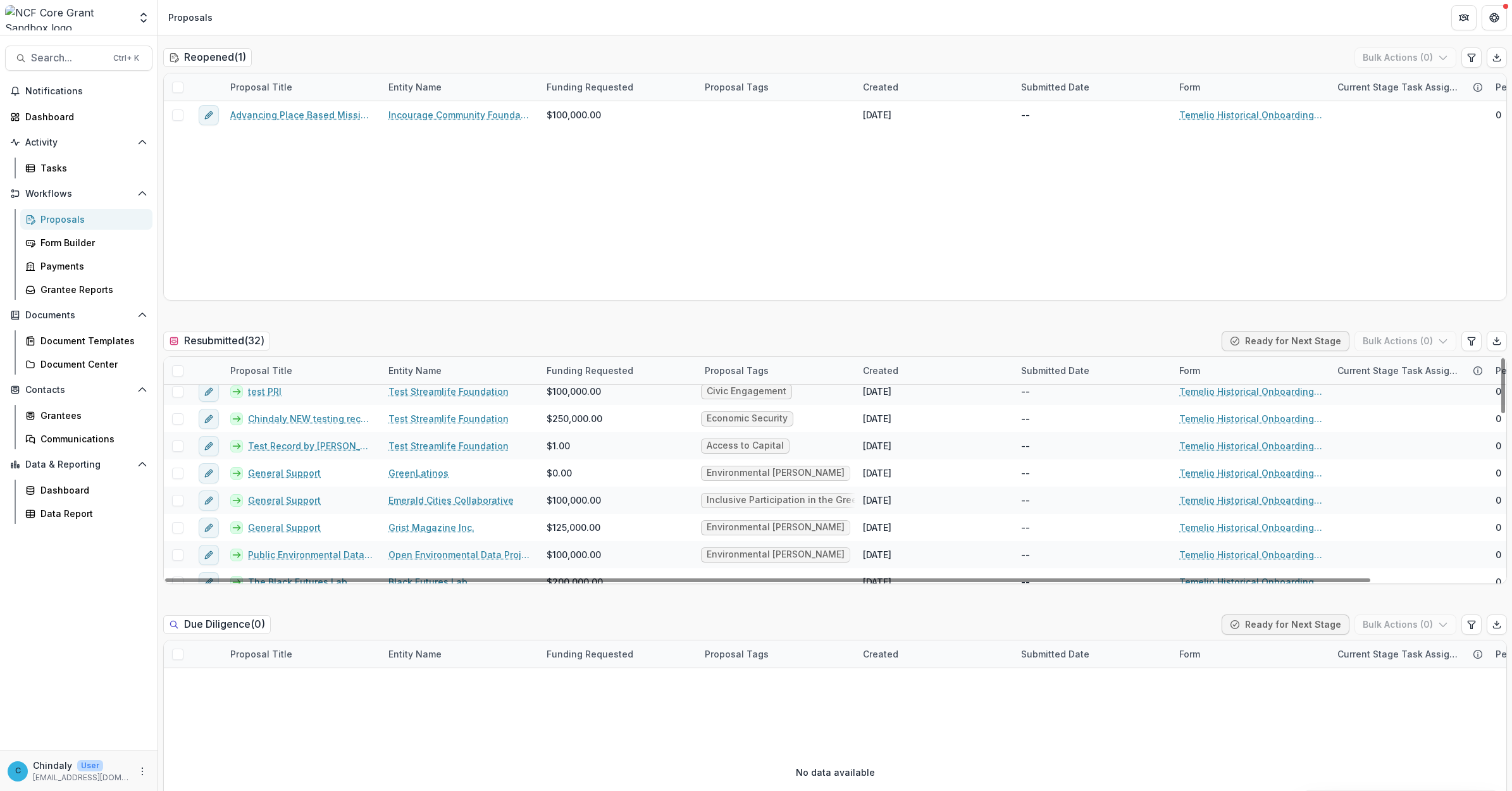
click at [400, 372] on div "Entity Name" at bounding box center [415, 370] width 68 height 13
click at [420, 421] on span "Sort Ascending" at bounding box center [439, 426] width 67 height 11
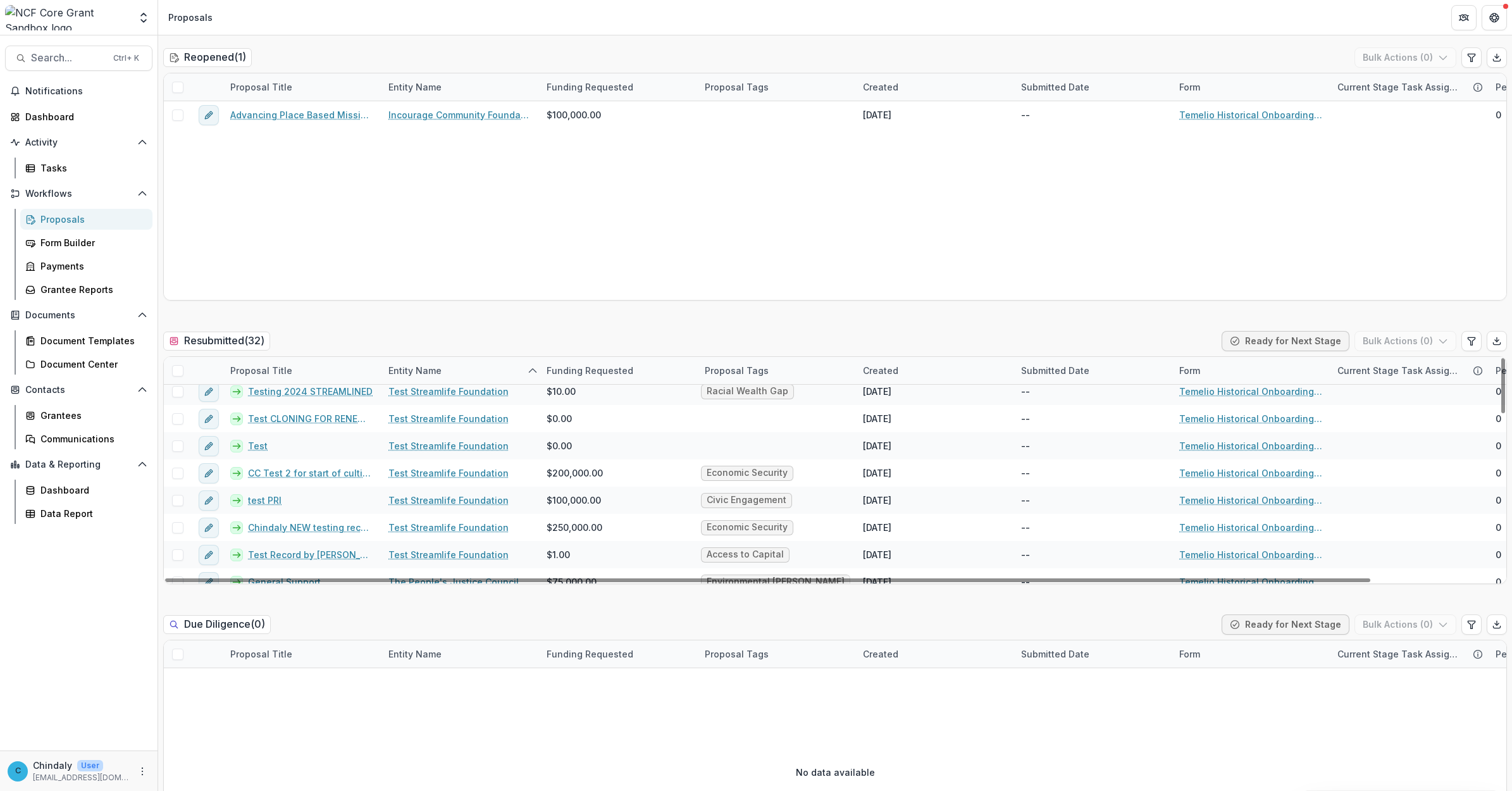
click at [537, 336] on div "Resubmitted ( 32 ) Ready for Next Stage Bulk Actions ( 0 )" at bounding box center [835, 343] width 1344 height 25
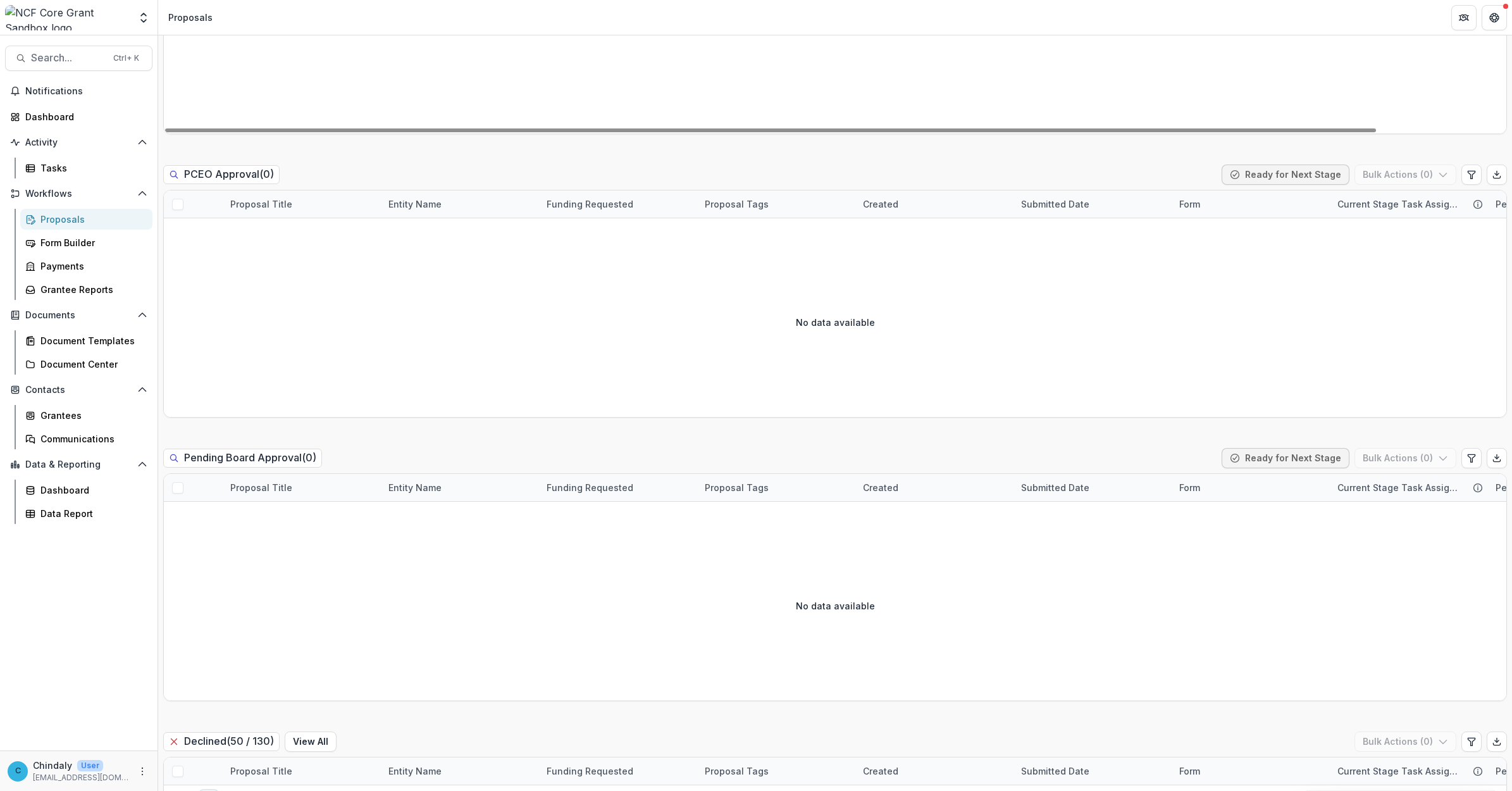
scroll to position [2511, 0]
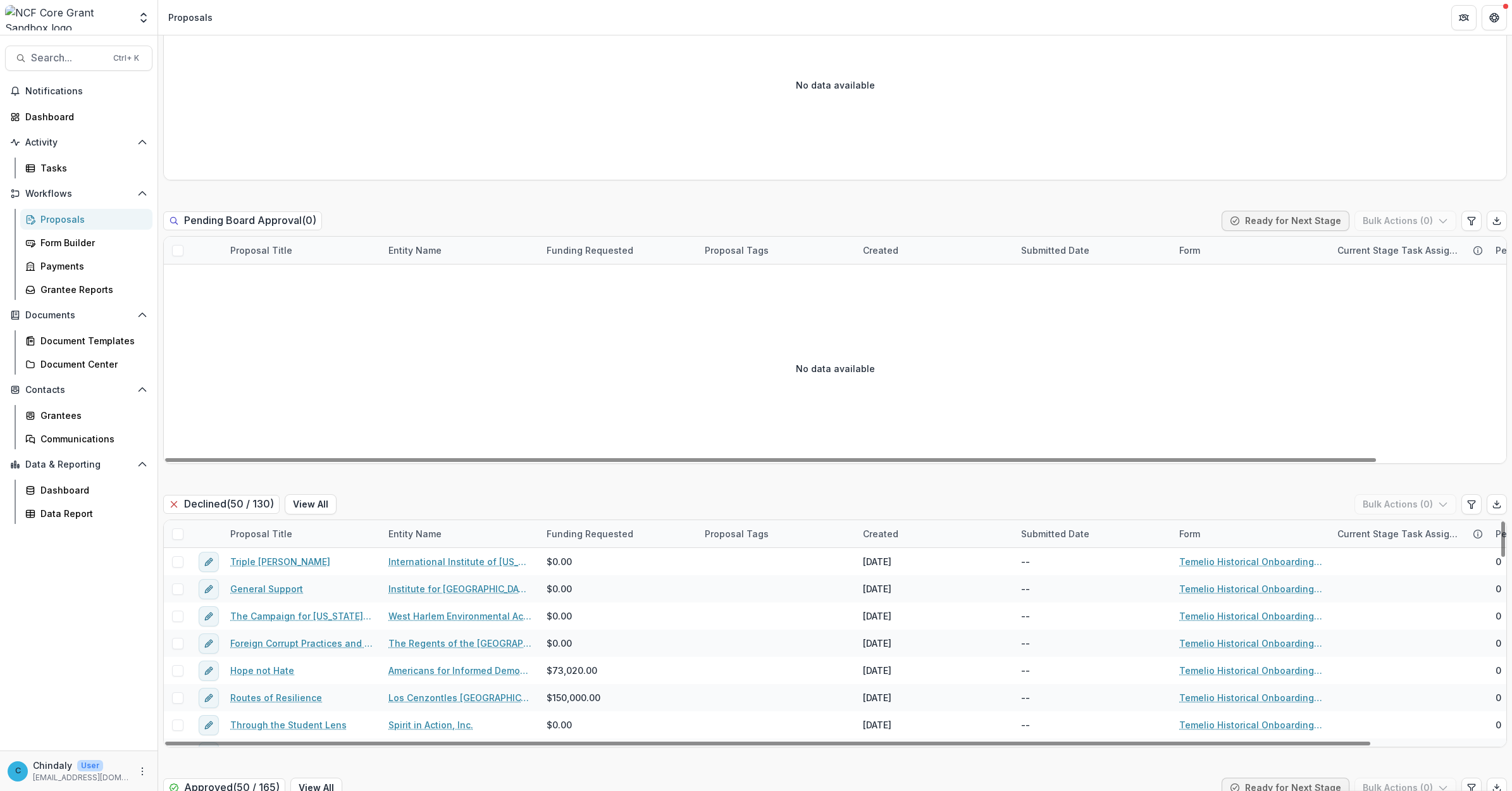
click at [227, 500] on h2 "Declined ( 50 / 130 )" at bounding box center [221, 504] width 116 height 19
click at [251, 500] on h2 "Declined ( 50 / 130 )" at bounding box center [221, 504] width 116 height 19
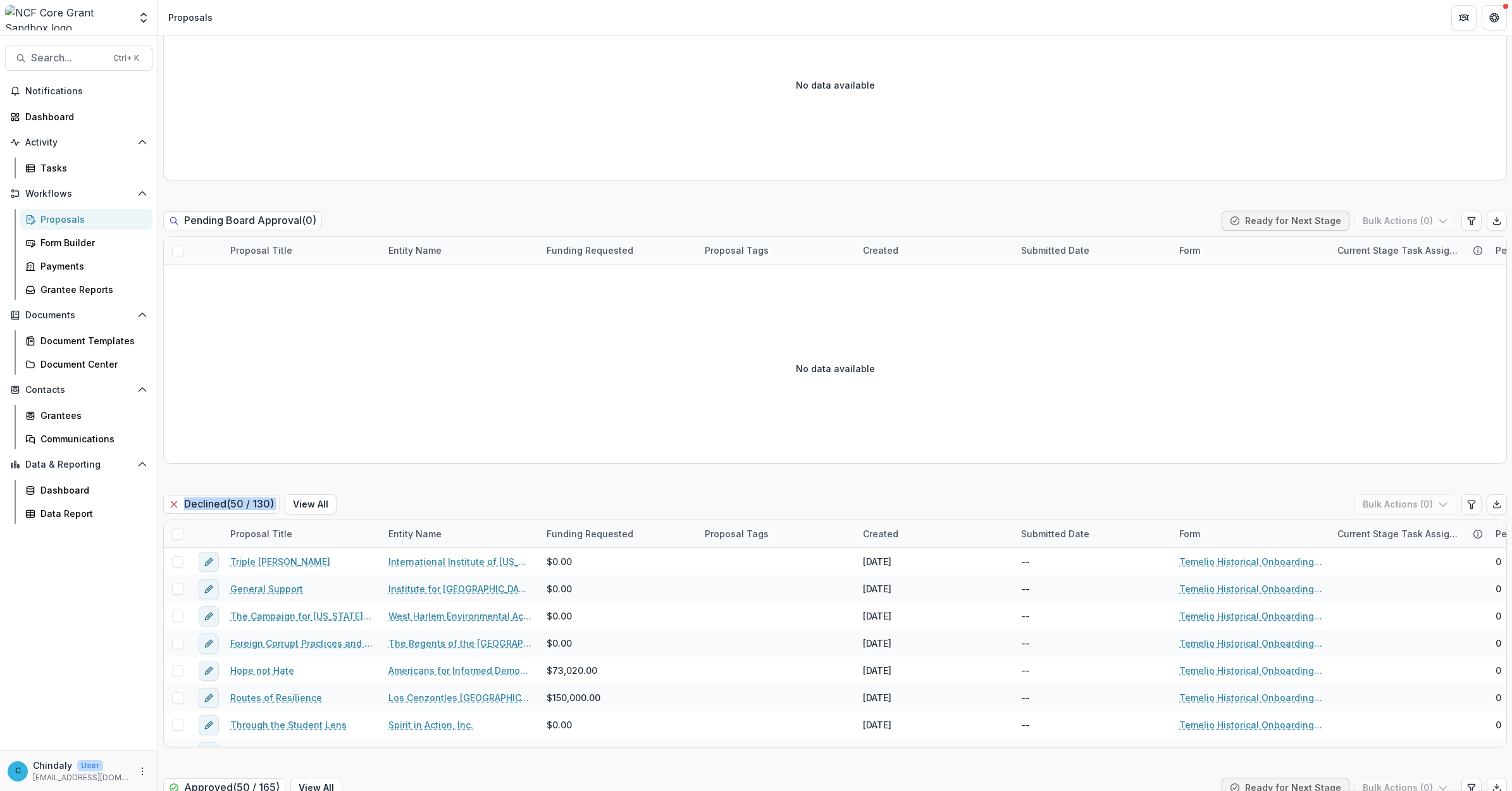
click at [251, 500] on h2 "Declined ( 50 / 130 )" at bounding box center [221, 504] width 116 height 19
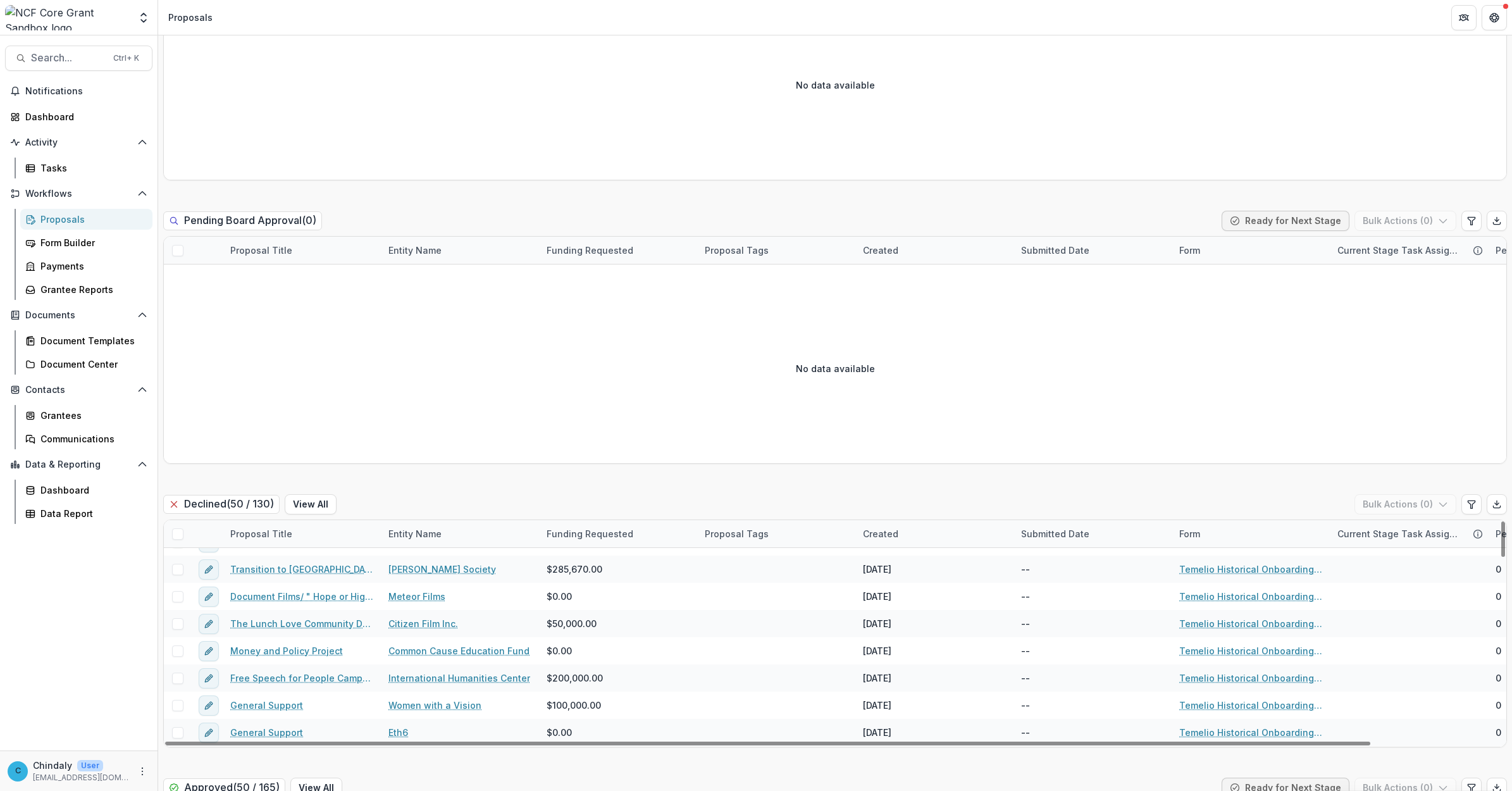
scroll to position [2747, 0]
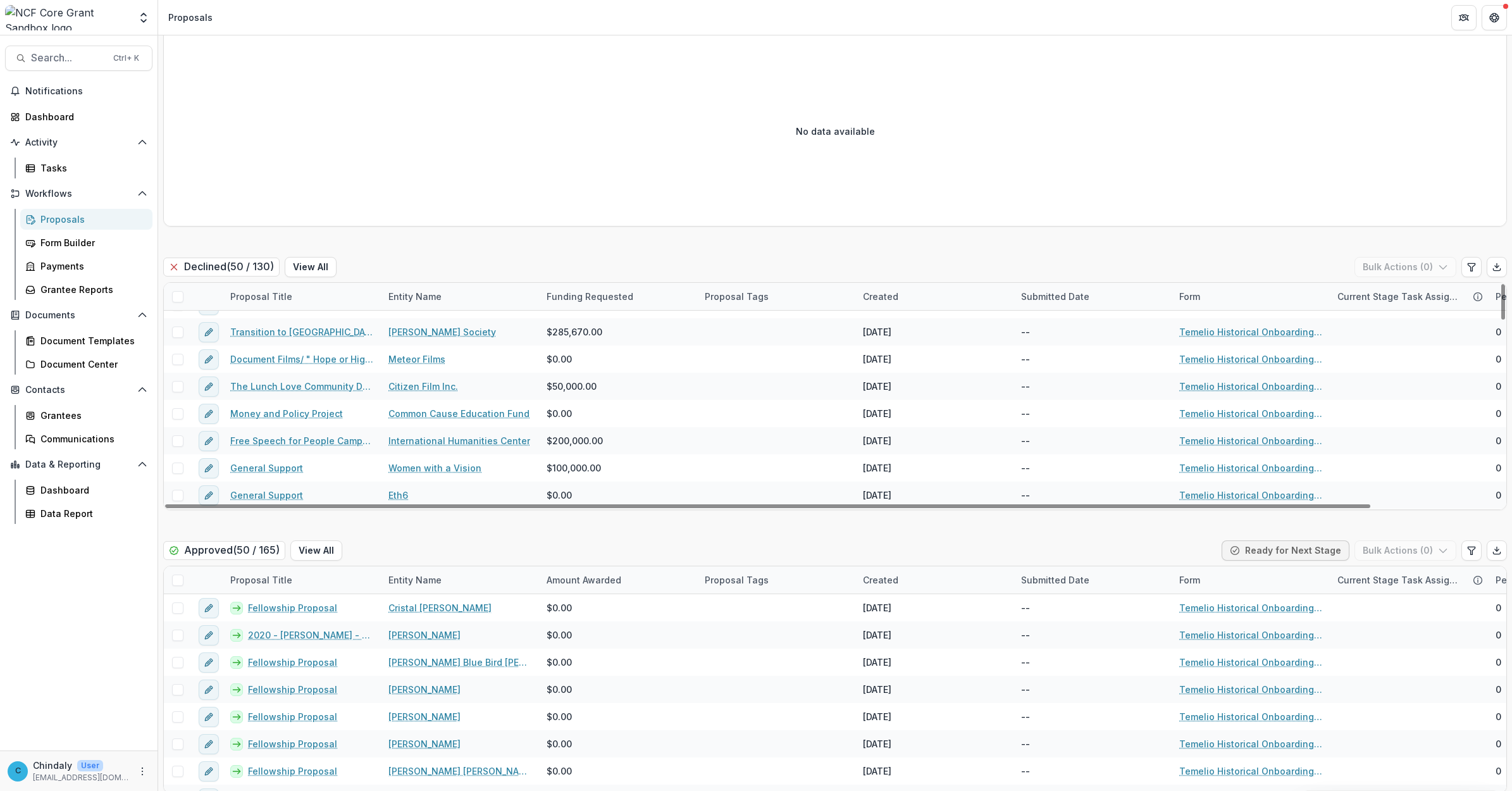
click at [430, 298] on div "Entity Name" at bounding box center [415, 296] width 68 height 13
click at [438, 349] on span "Sort Ascending" at bounding box center [439, 352] width 67 height 11
click at [426, 292] on div "Entity Name" at bounding box center [415, 296] width 68 height 13
click at [432, 374] on span "Sort Descending" at bounding box center [442, 374] width 73 height 11
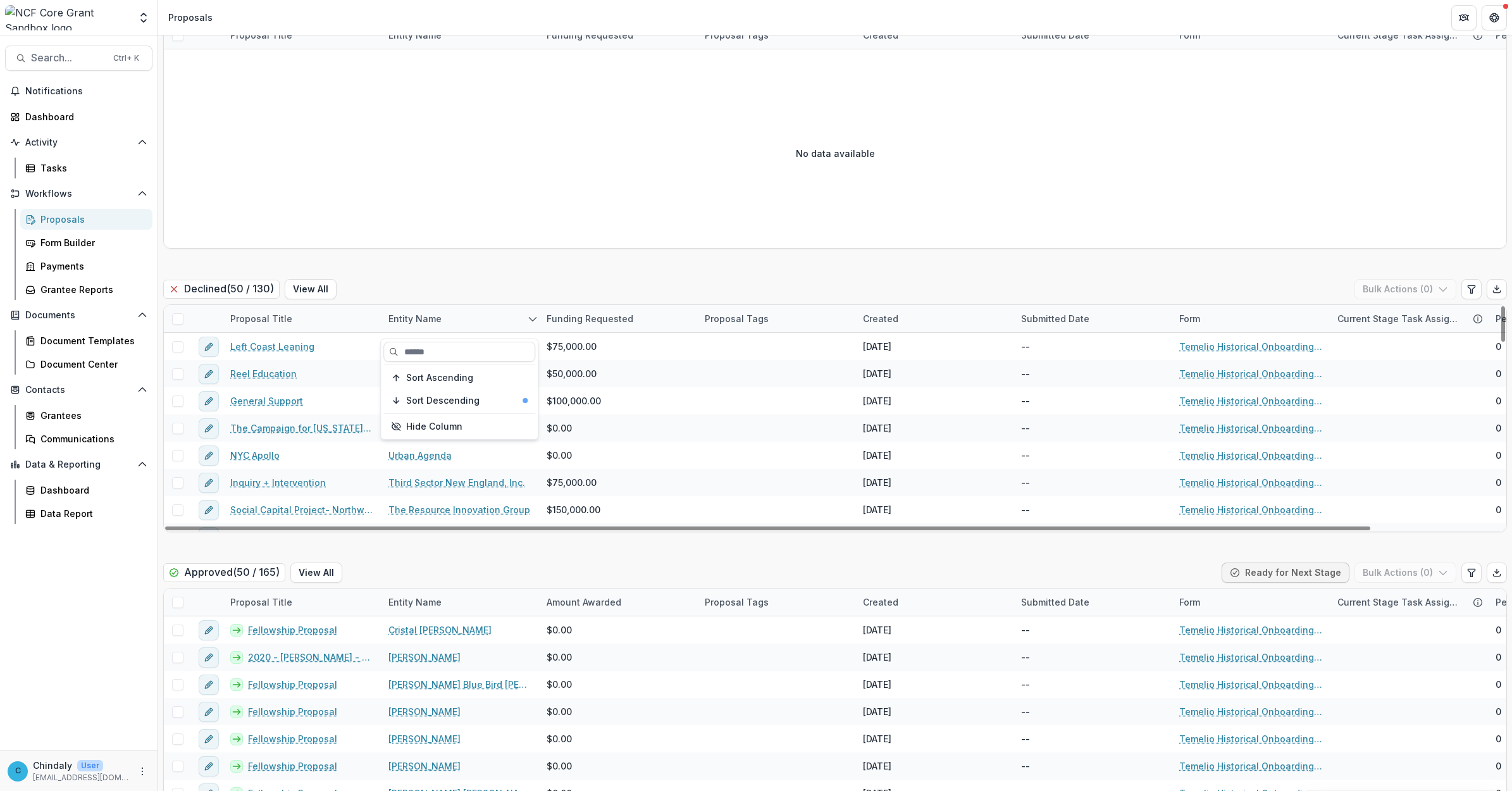
scroll to position [2720, 0]
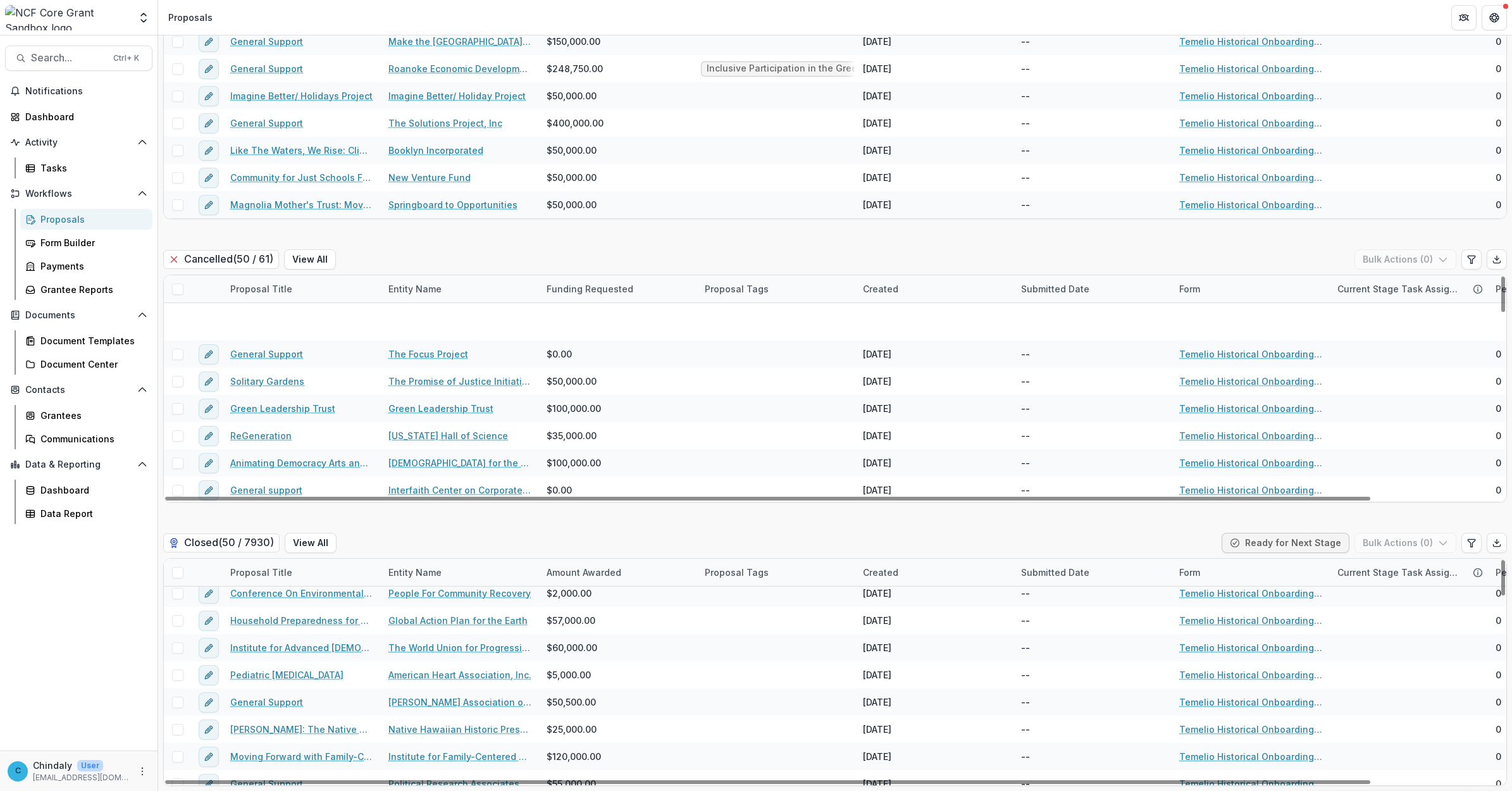
scroll to position [633, 0]
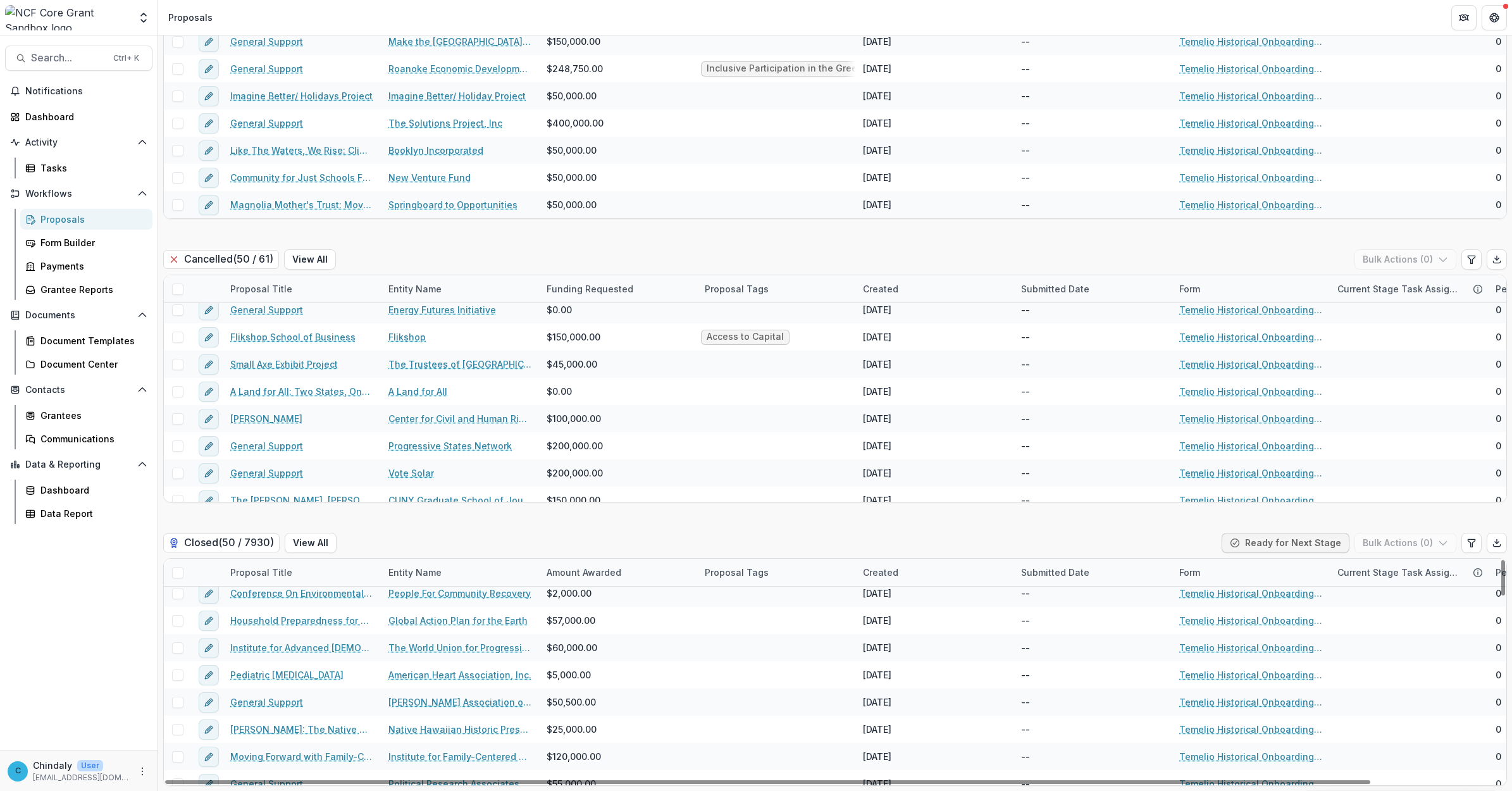
drag, startPoint x: 1508, startPoint y: 665, endPoint x: 11, endPoint y: 647, distance: 1497.1
click at [537, 500] on html "Skip to content Aggregate Analysis Foundations Nathan Cummings Foundation Workf…" at bounding box center [756, 396] width 1512 height 791
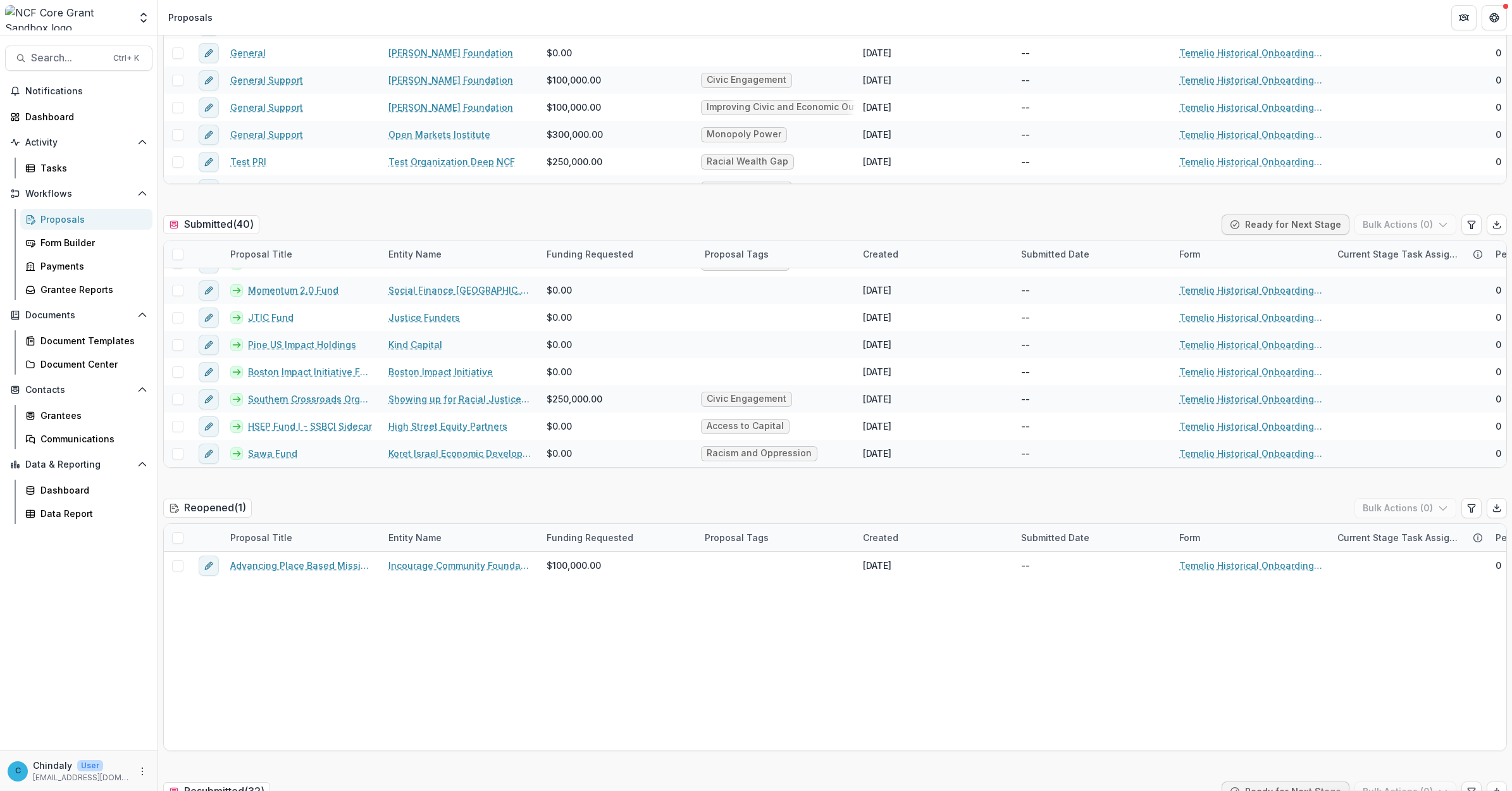
scroll to position [0, 0]
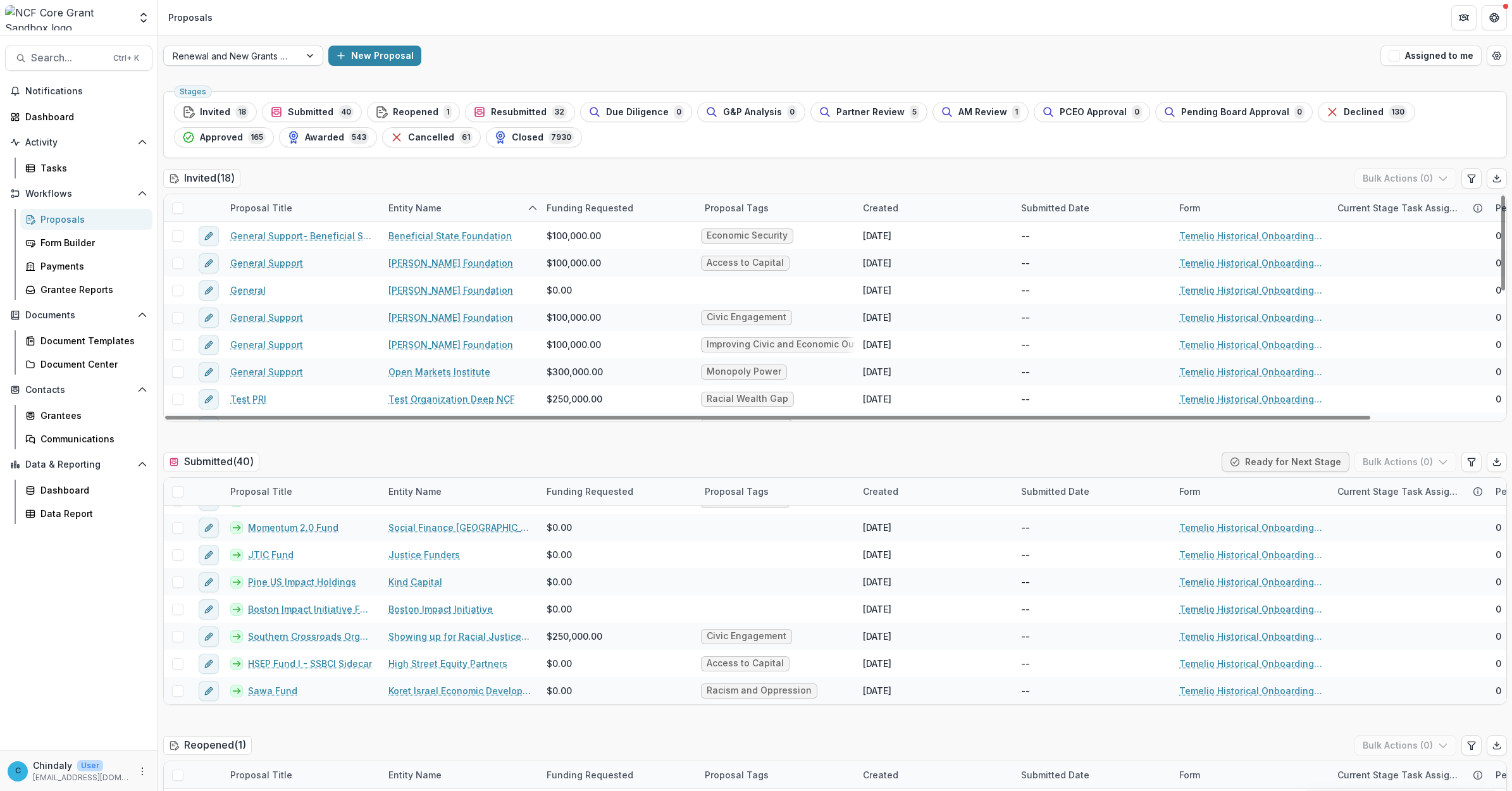
click at [304, 57] on div at bounding box center [312, 55] width 23 height 19
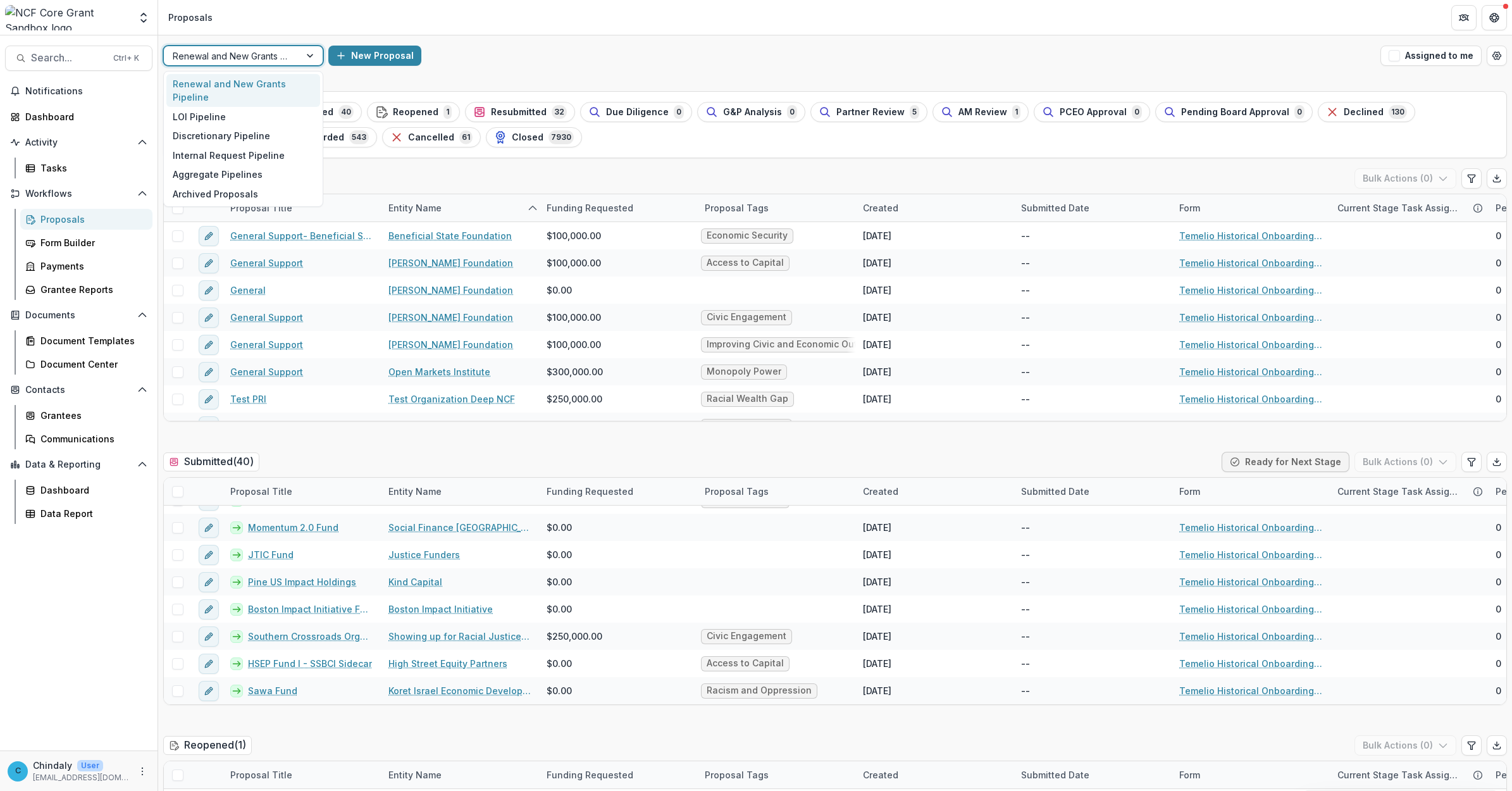
click at [310, 58] on div at bounding box center [312, 55] width 23 height 19
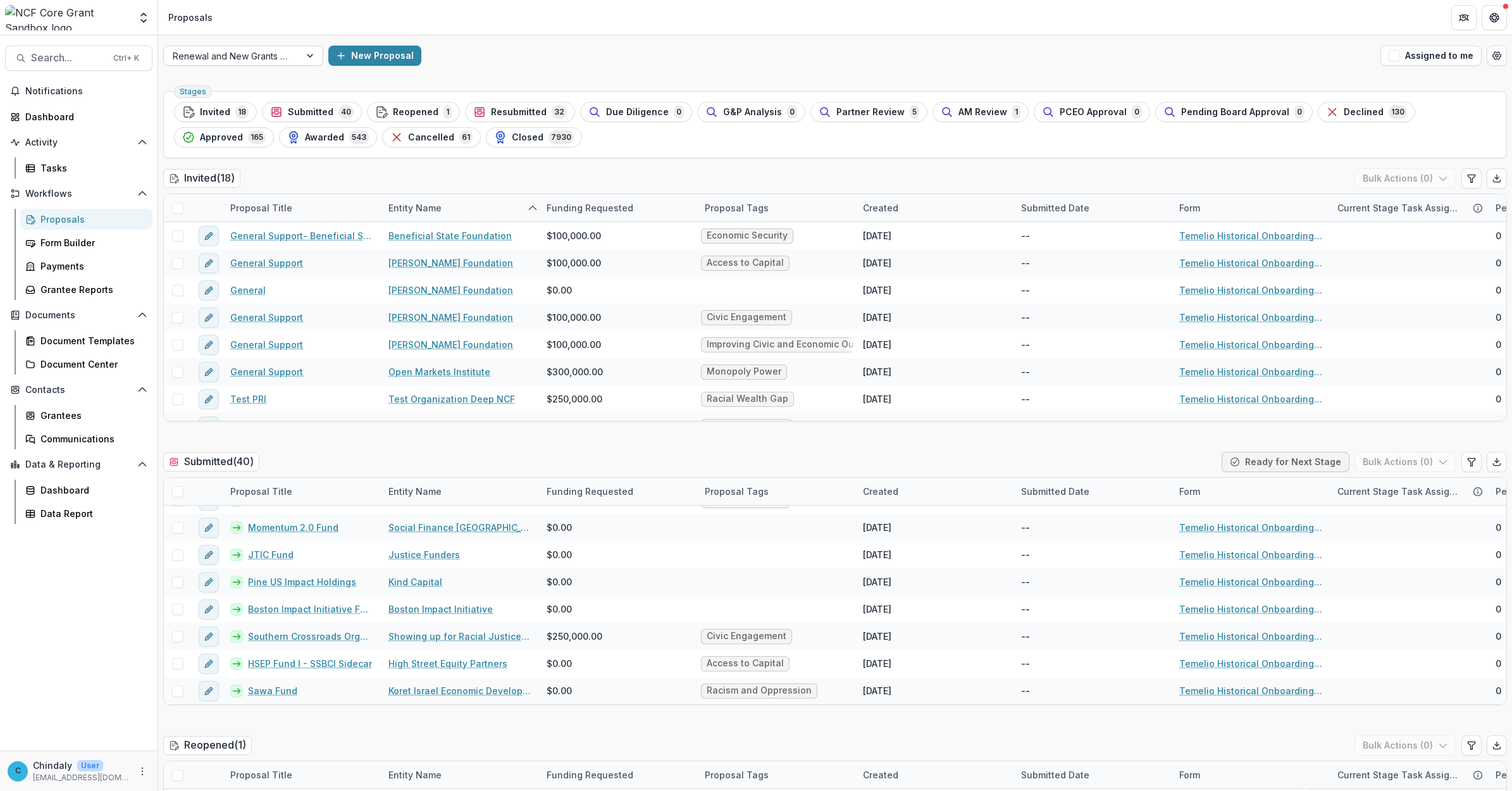
click at [229, 51] on div at bounding box center [231, 55] width 118 height 15
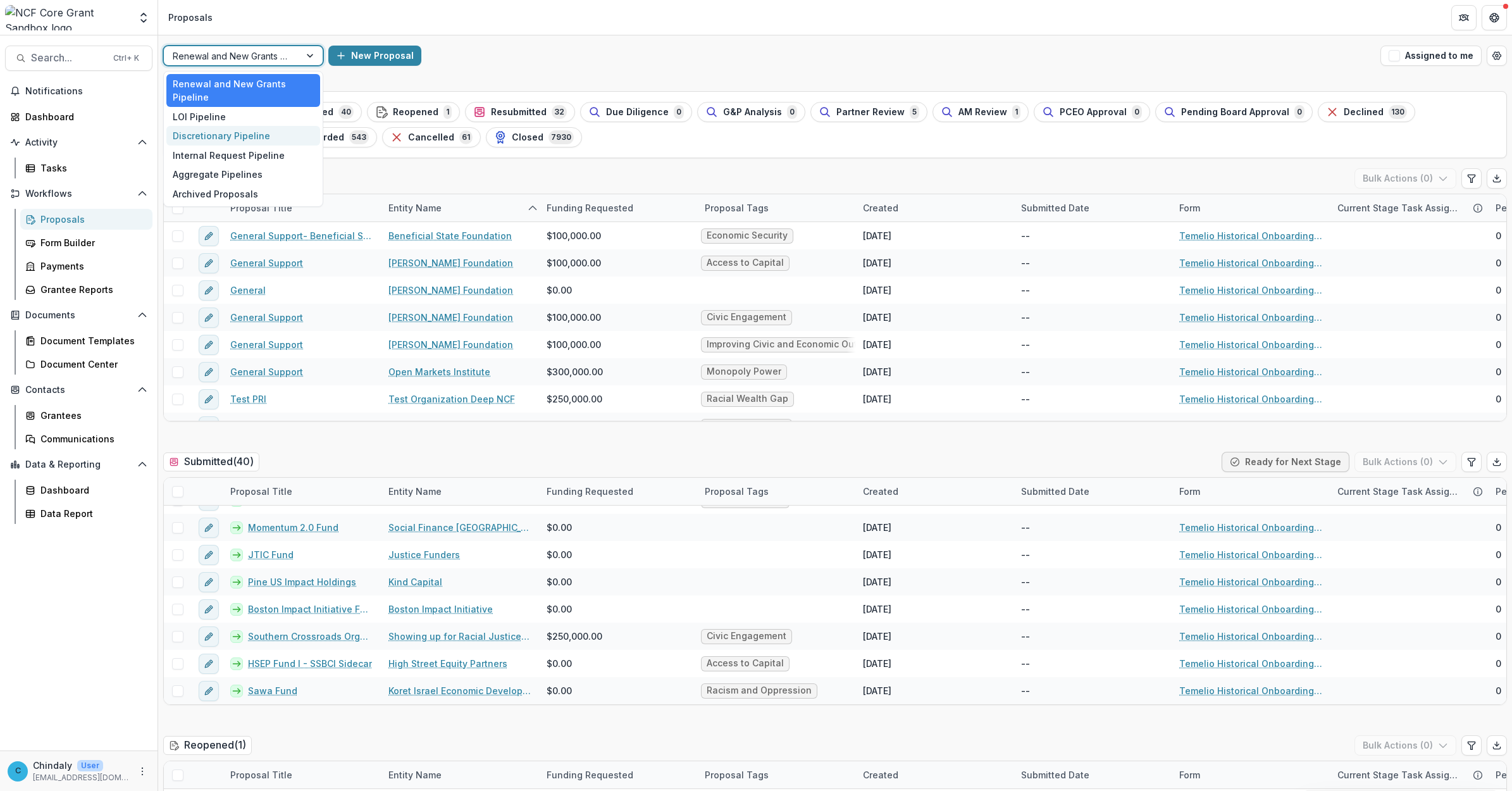
click at [221, 135] on div "Discretionary Pipeline" at bounding box center [243, 136] width 154 height 20
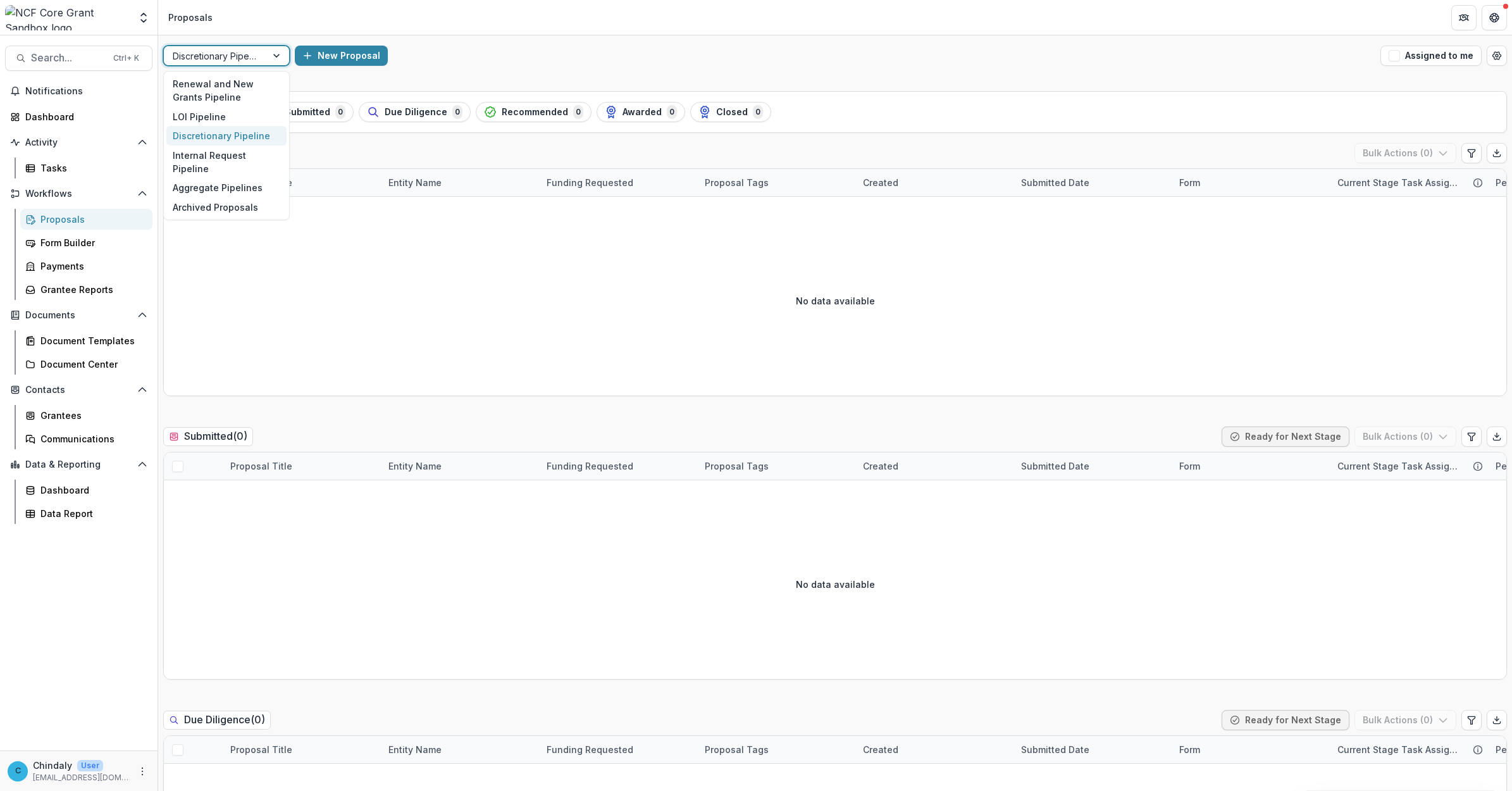
click at [244, 55] on div at bounding box center [215, 55] width 85 height 15
click at [231, 159] on div "Internal Request Pipeline" at bounding box center [227, 162] width 120 height 33
click at [254, 57] on div at bounding box center [217, 55] width 89 height 15
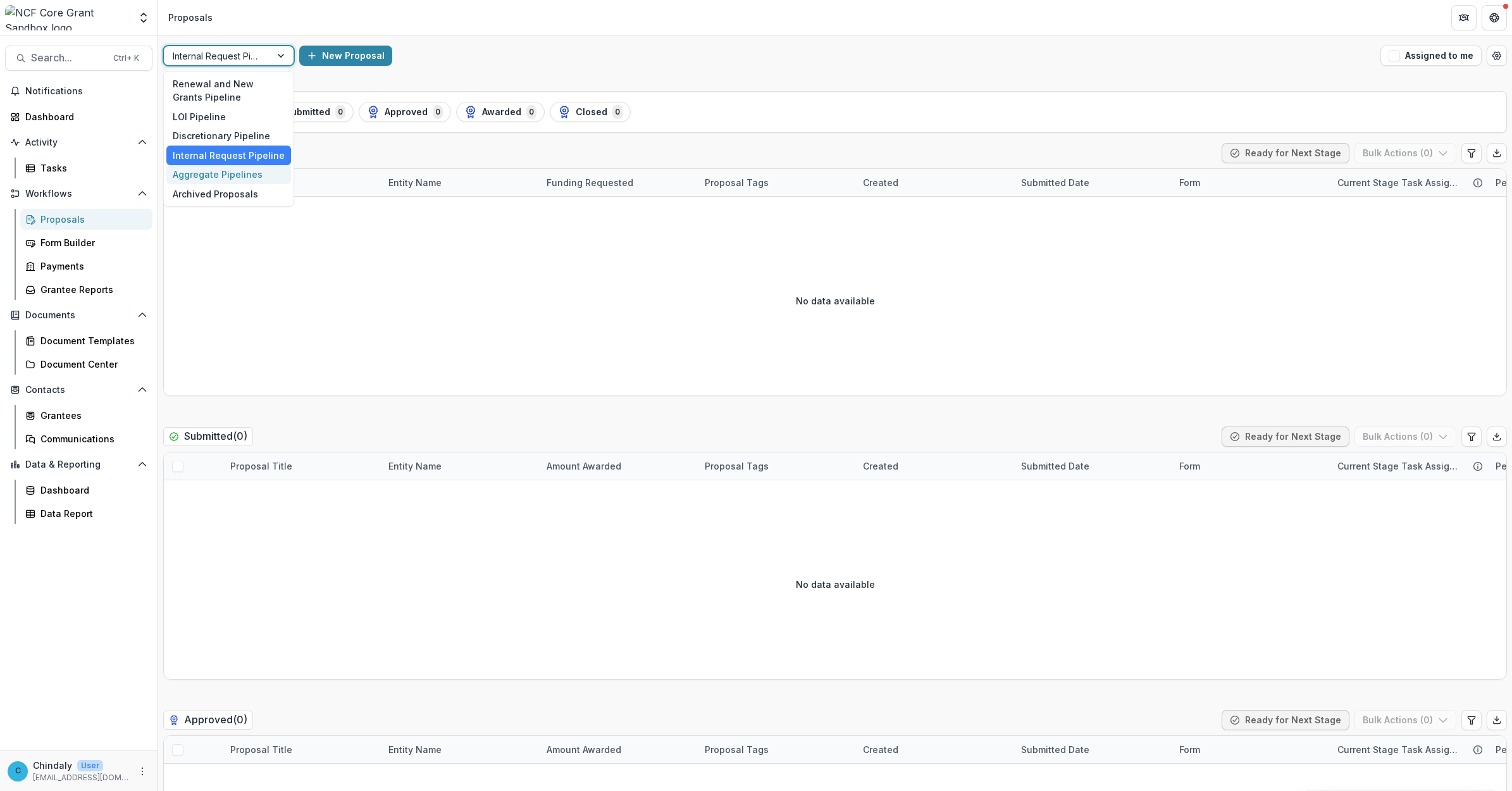
click at [241, 168] on div "Aggregate Pipelines" at bounding box center [229, 175] width 124 height 20
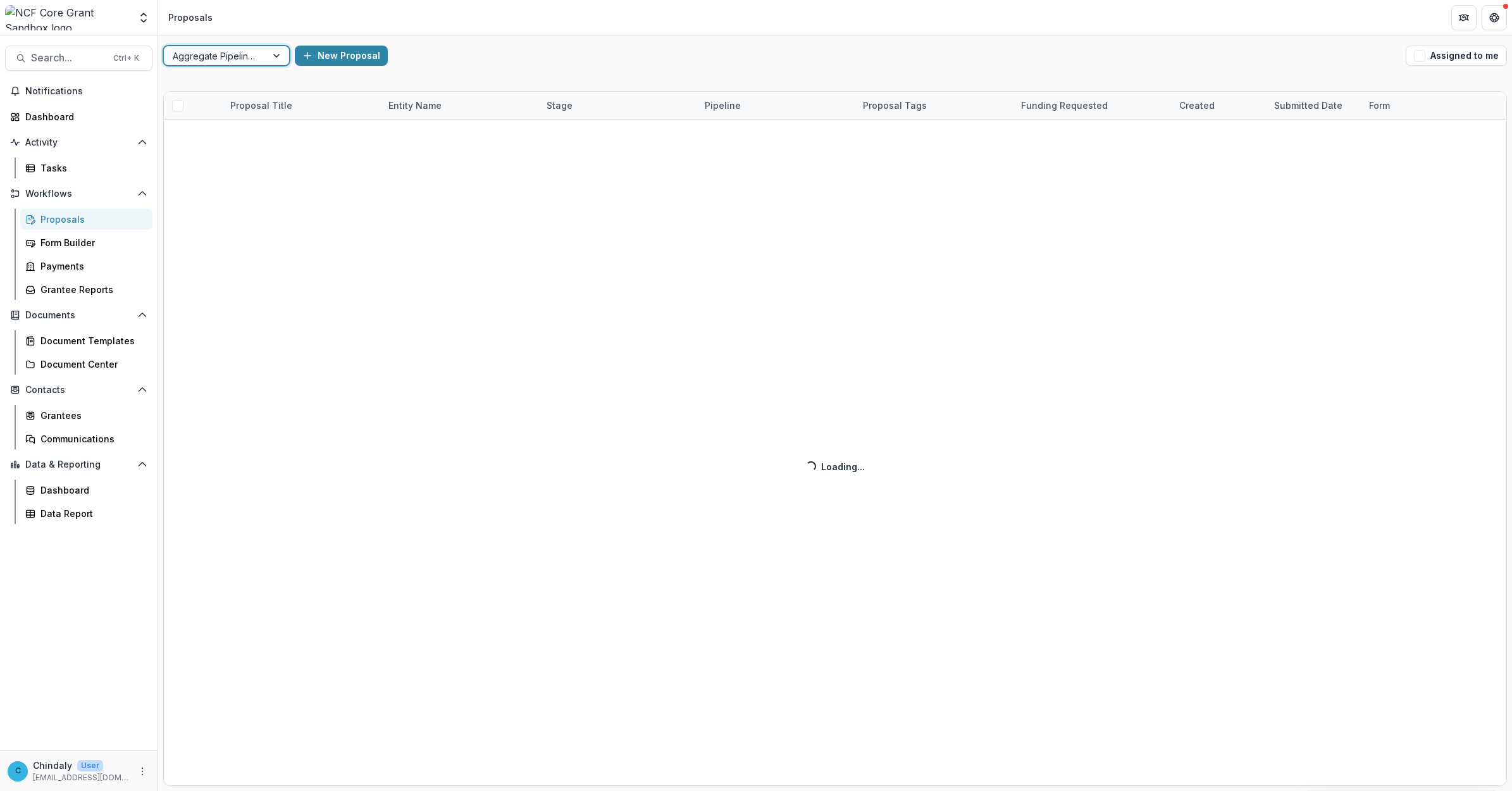
click at [256, 49] on div at bounding box center [215, 55] width 85 height 15
click at [238, 84] on div "Renewal and New Grants Pipeline" at bounding box center [227, 90] width 120 height 33
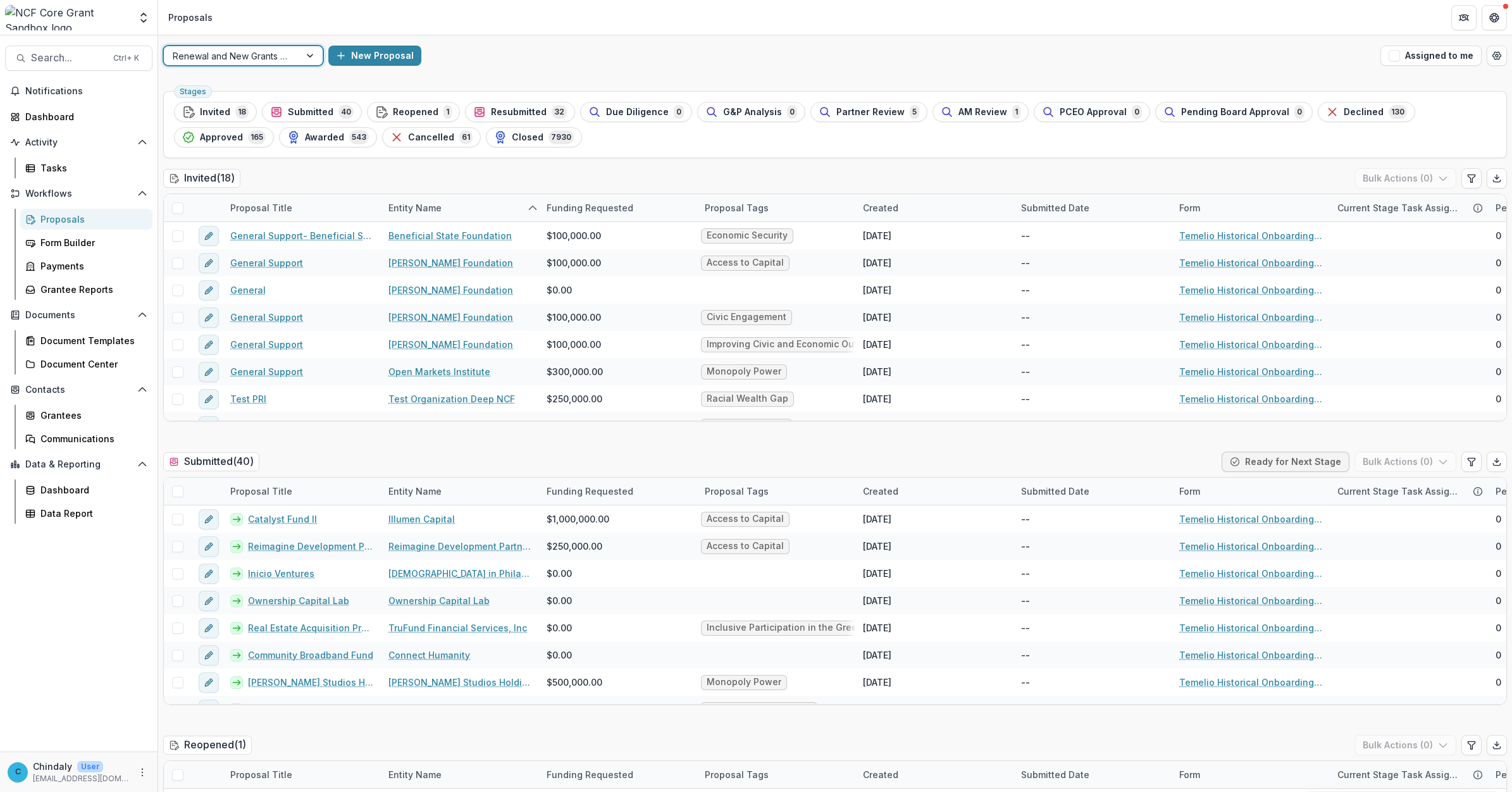
click at [128, 22] on div at bounding box center [67, 17] width 124 height 25
click at [142, 16] on icon "Open entity switcher" at bounding box center [144, 18] width 13 height 13
